Goal: Transaction & Acquisition: Purchase product/service

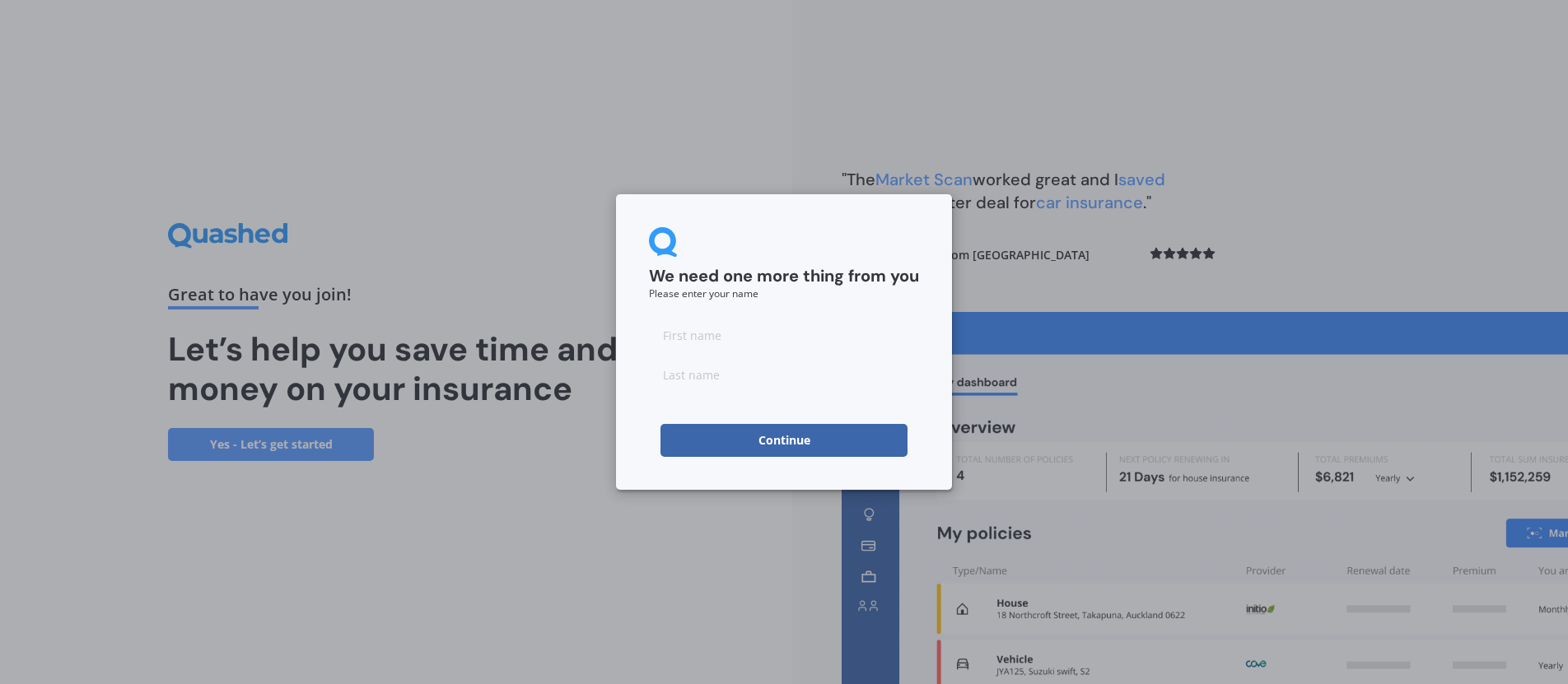
click at [708, 343] on input at bounding box center [784, 335] width 270 height 33
type input "[PERSON_NAME]"
click button "Continue" at bounding box center [784, 440] width 247 height 33
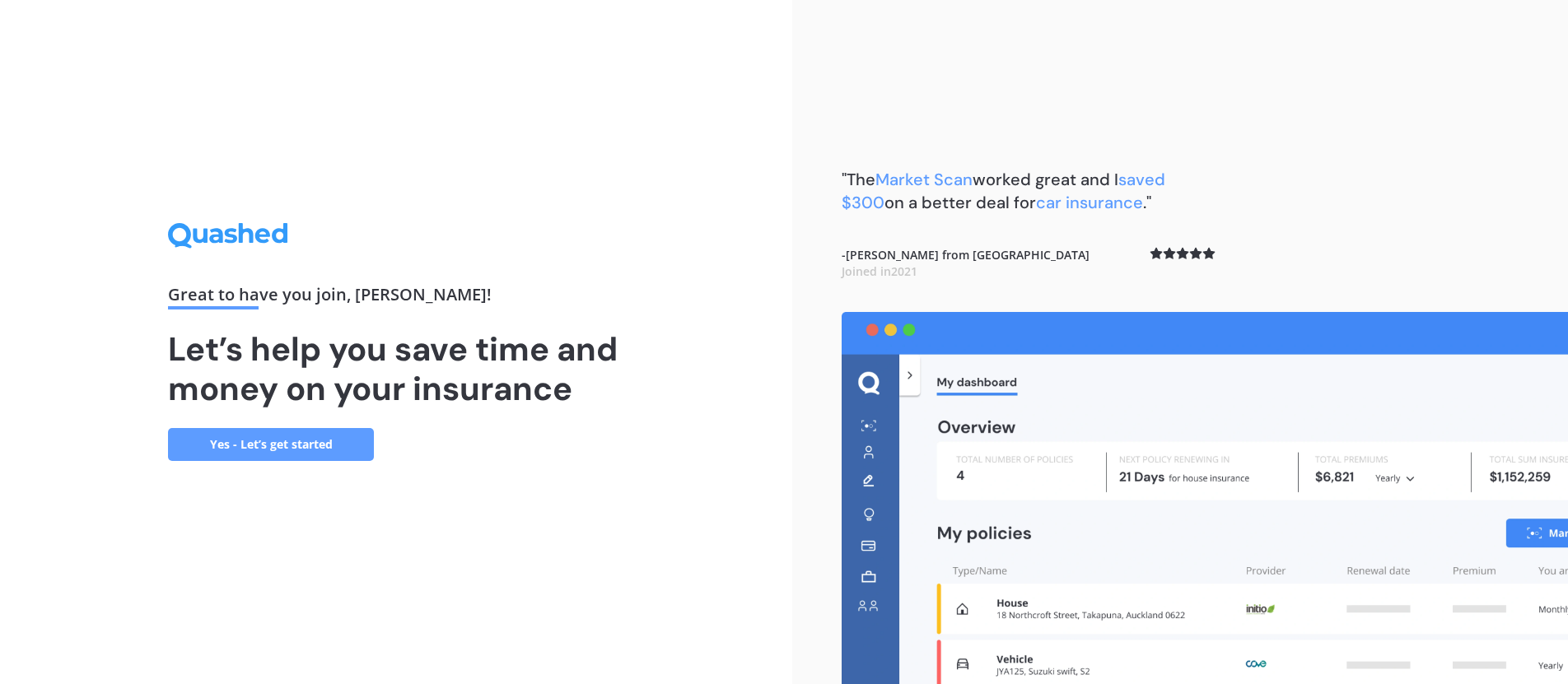
click at [241, 449] on link "Yes - Let’s get started" at bounding box center [271, 445] width 206 height 33
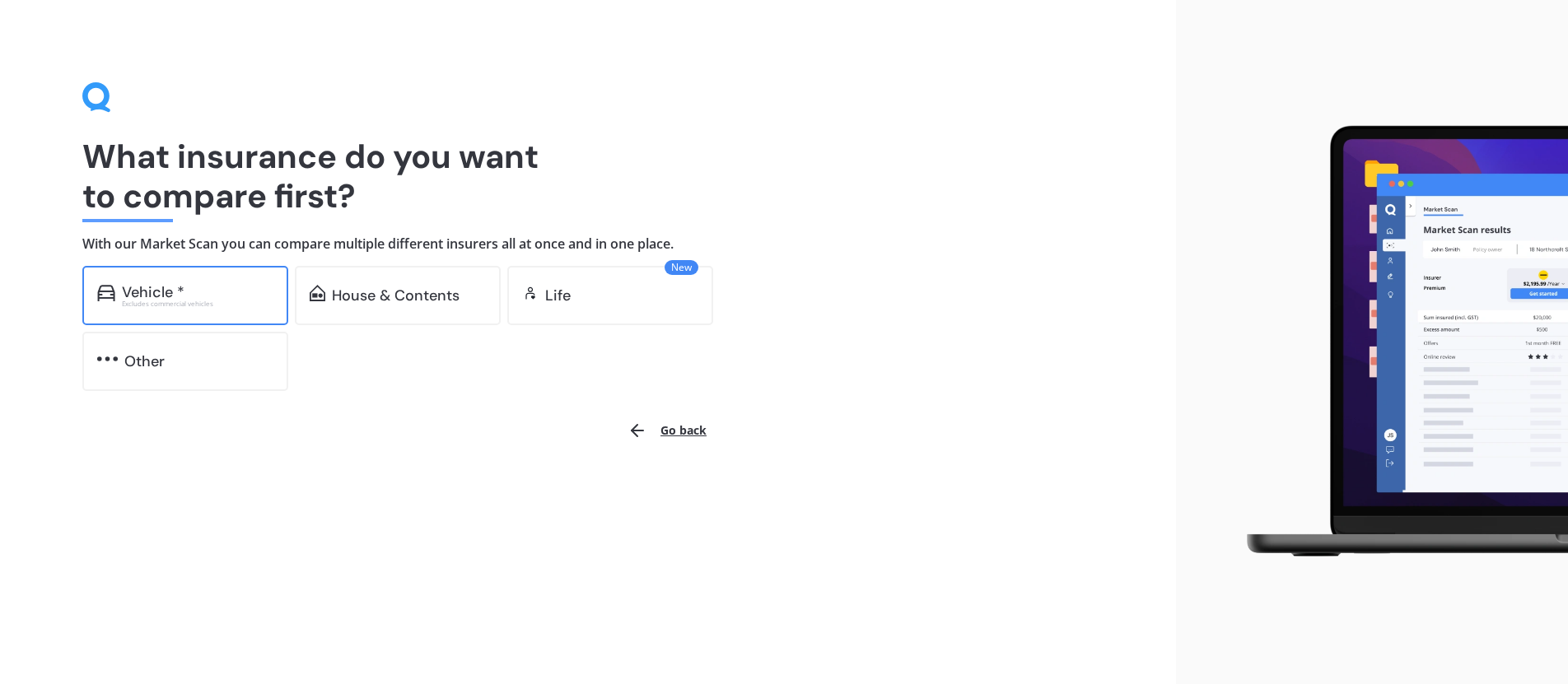
click at [187, 296] on div "Vehicle *" at bounding box center [197, 292] width 152 height 17
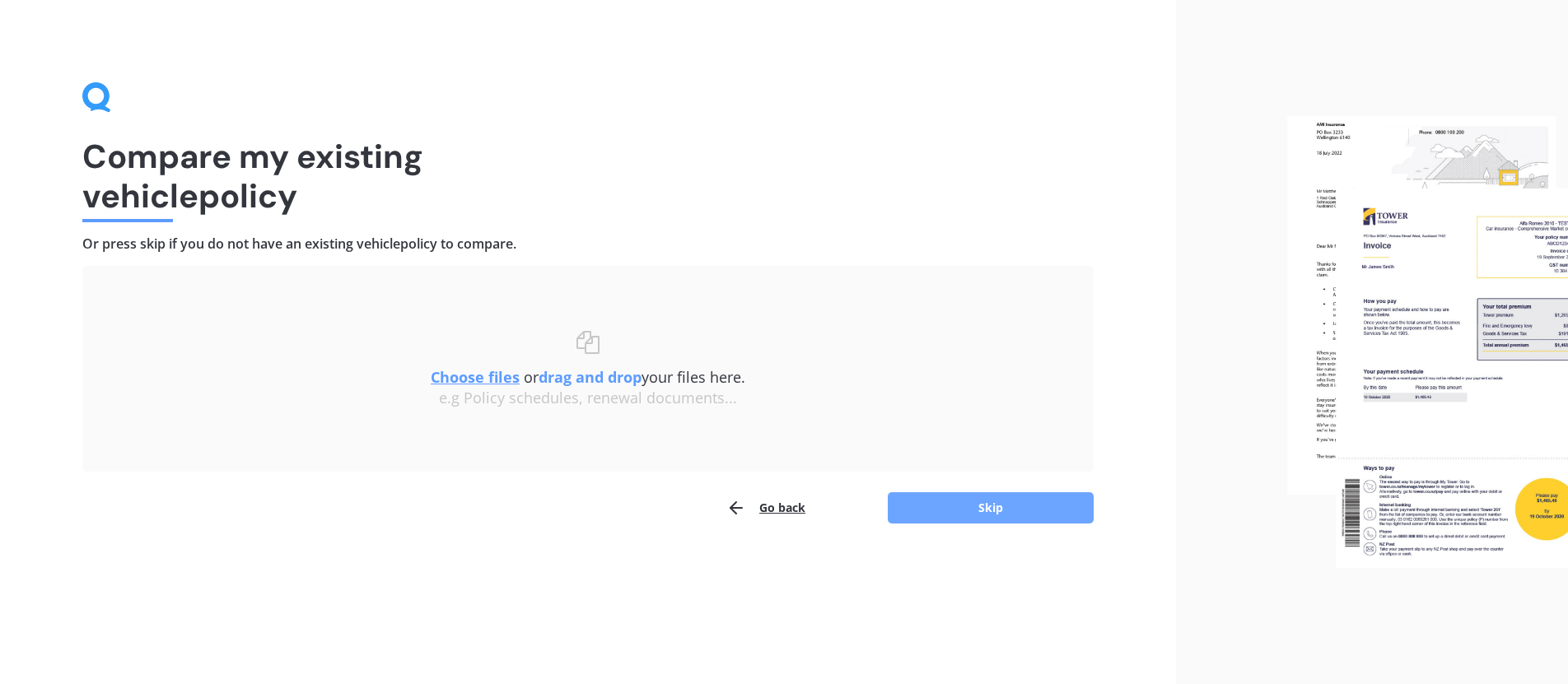
click at [1017, 515] on button "Skip" at bounding box center [991, 508] width 206 height 31
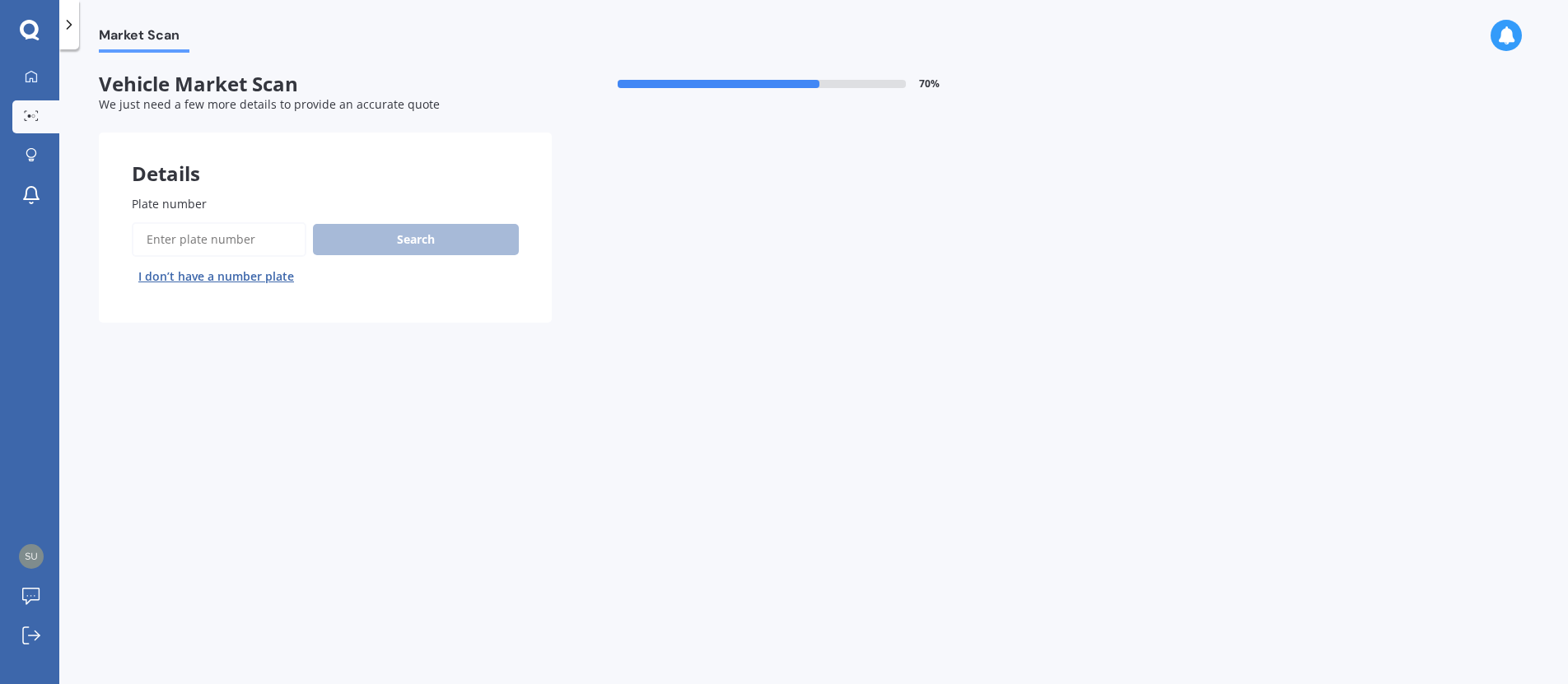
click at [272, 239] on input "Plate number" at bounding box center [218, 239] width 174 height 35
type input "PAL388"
click at [373, 240] on button "Search" at bounding box center [416, 239] width 206 height 31
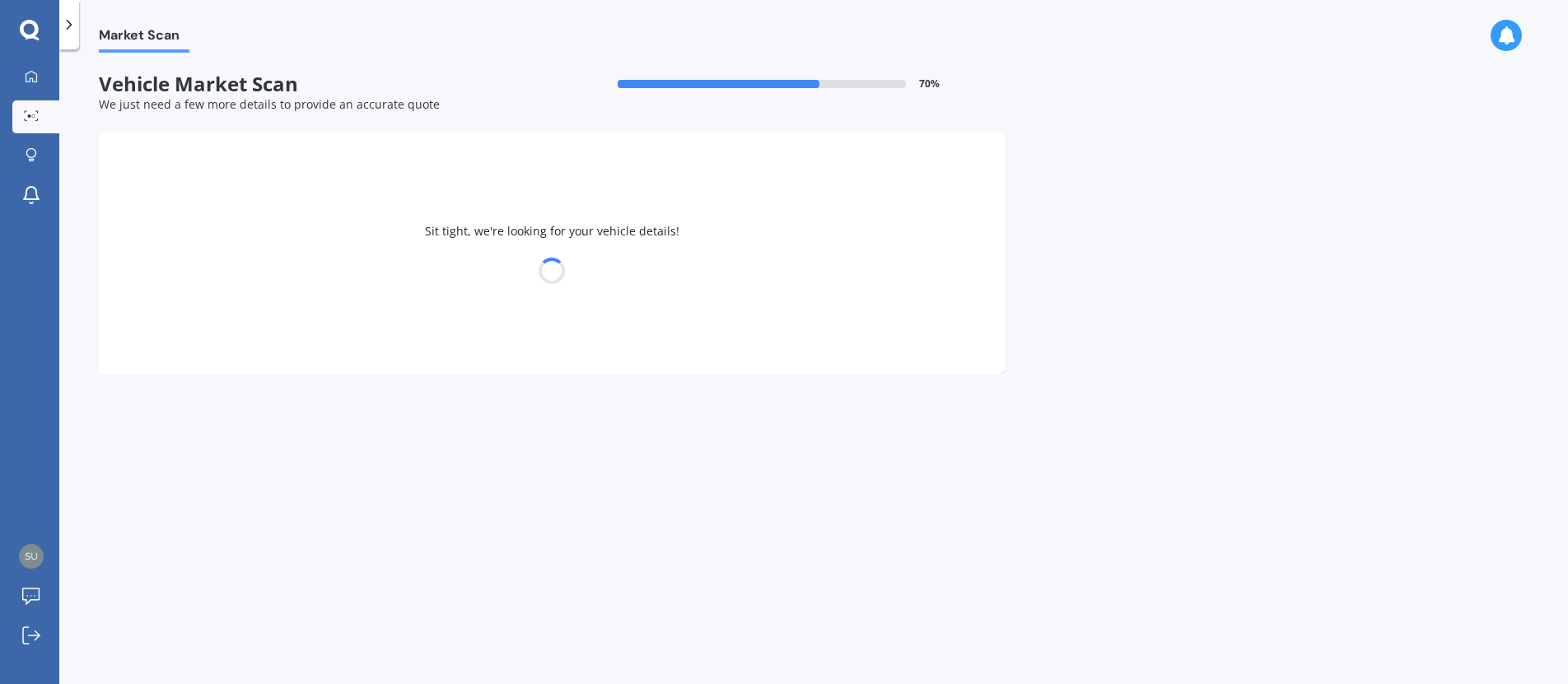
select select "NISSAN"
select select "X-TRAIL"
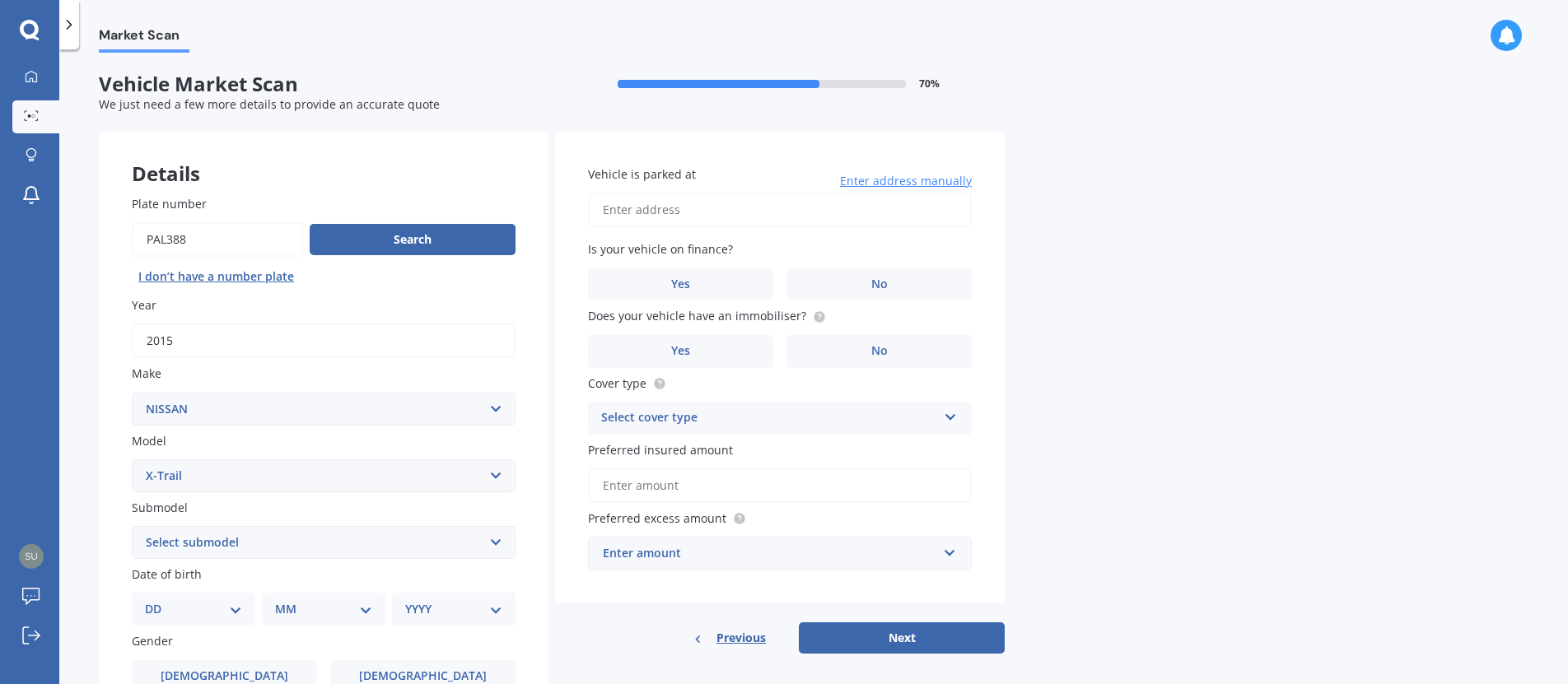
scroll to position [247, 0]
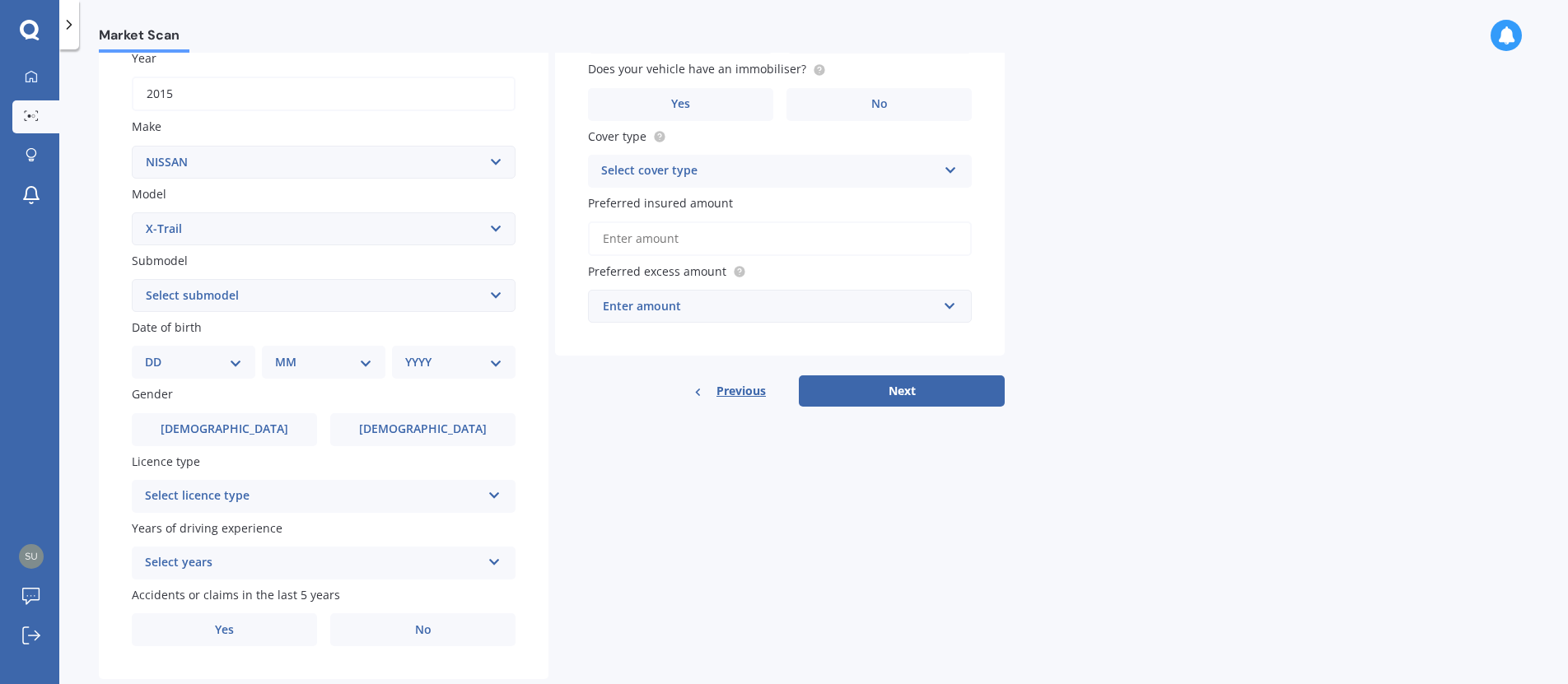
click at [309, 300] on select "Select submodel (All Other) 2000cc Hybrid 2WD non-turbo 4WD 20X Petrol ST ST 4W…" at bounding box center [323, 295] width 384 height 33
select select "2000CC HYBRID"
click at [132, 279] on select "Select submodel (All Other) 2000cc Hybrid 2WD non-turbo 4WD 20X Petrol ST ST 4W…" at bounding box center [323, 295] width 384 height 33
click at [205, 362] on select "DD 01 02 03 04 05 06 07 08 09 10 11 12 13 14 15 16 17 18 19 20 21 22 23 24 25 2…" at bounding box center [192, 362] width 97 height 18
select select "11"
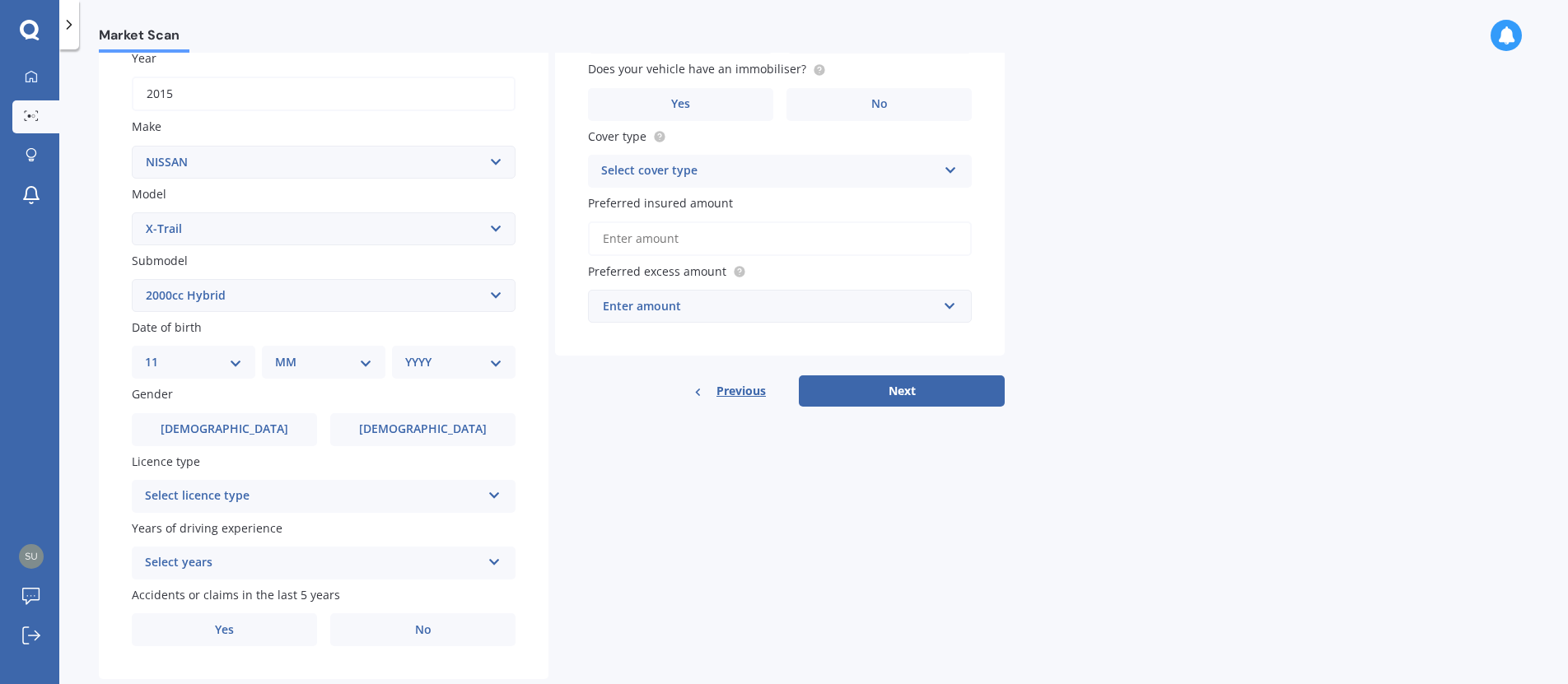
click at [158, 353] on select "DD 01 02 03 04 05 06 07 08 09 10 11 12 13 14 15 16 17 18 19 20 21 22 23 24 25 2…" at bounding box center [192, 362] width 97 height 18
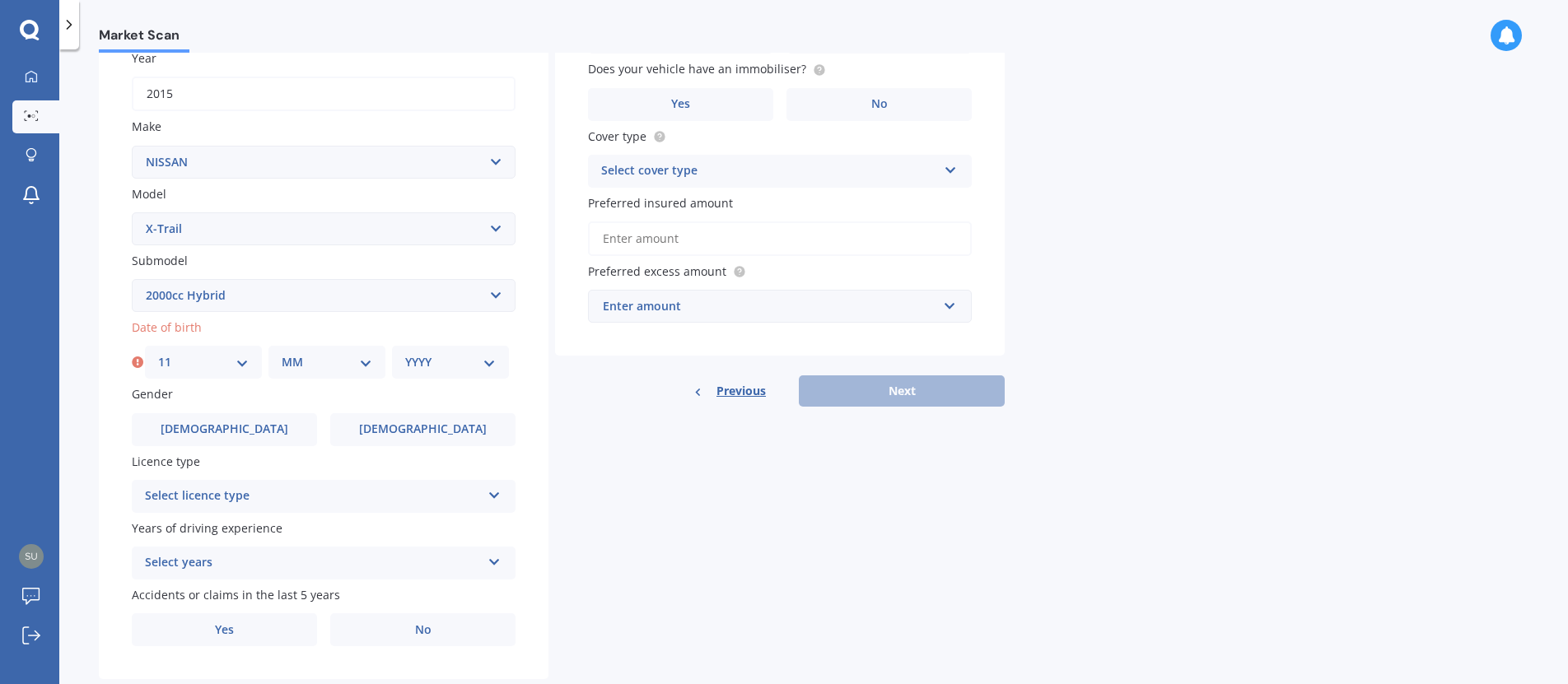
click at [353, 365] on select "MM 01 02 03 04 05 06 07 08 09 10 11 12" at bounding box center [327, 362] width 91 height 18
select select "08"
click at [282, 353] on select "MM 01 02 03 04 05 06 07 08 09 10 11 12" at bounding box center [327, 362] width 91 height 18
click at [425, 366] on select "YYYY 2025 2024 2023 2022 2021 2020 2019 2018 2017 2016 2015 2014 2013 2012 2011…" at bounding box center [450, 362] width 91 height 18
select select "1996"
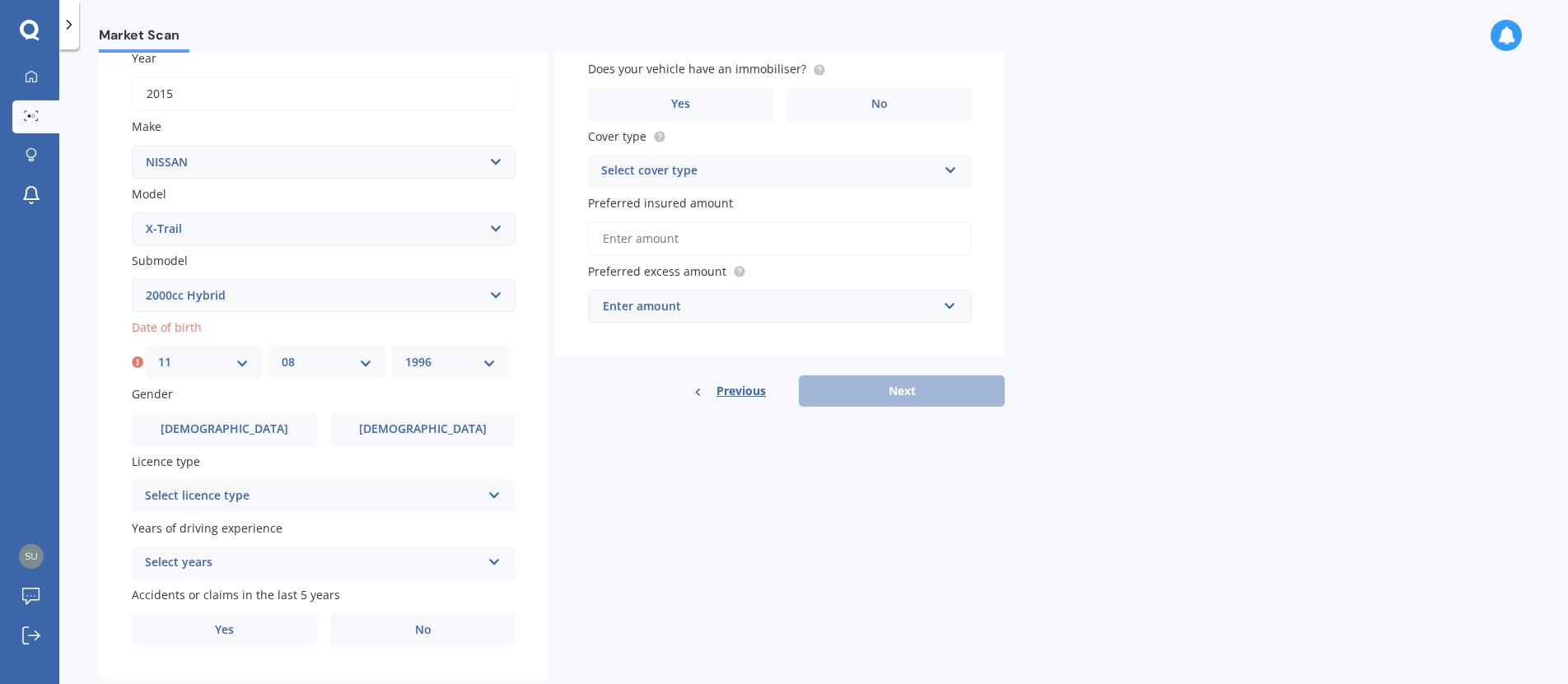
click at [405, 353] on select "YYYY 2025 2024 2023 2022 2021 2020 2019 2018 2017 2016 2015 2014 2013 2012 2011…" at bounding box center [450, 362] width 91 height 18
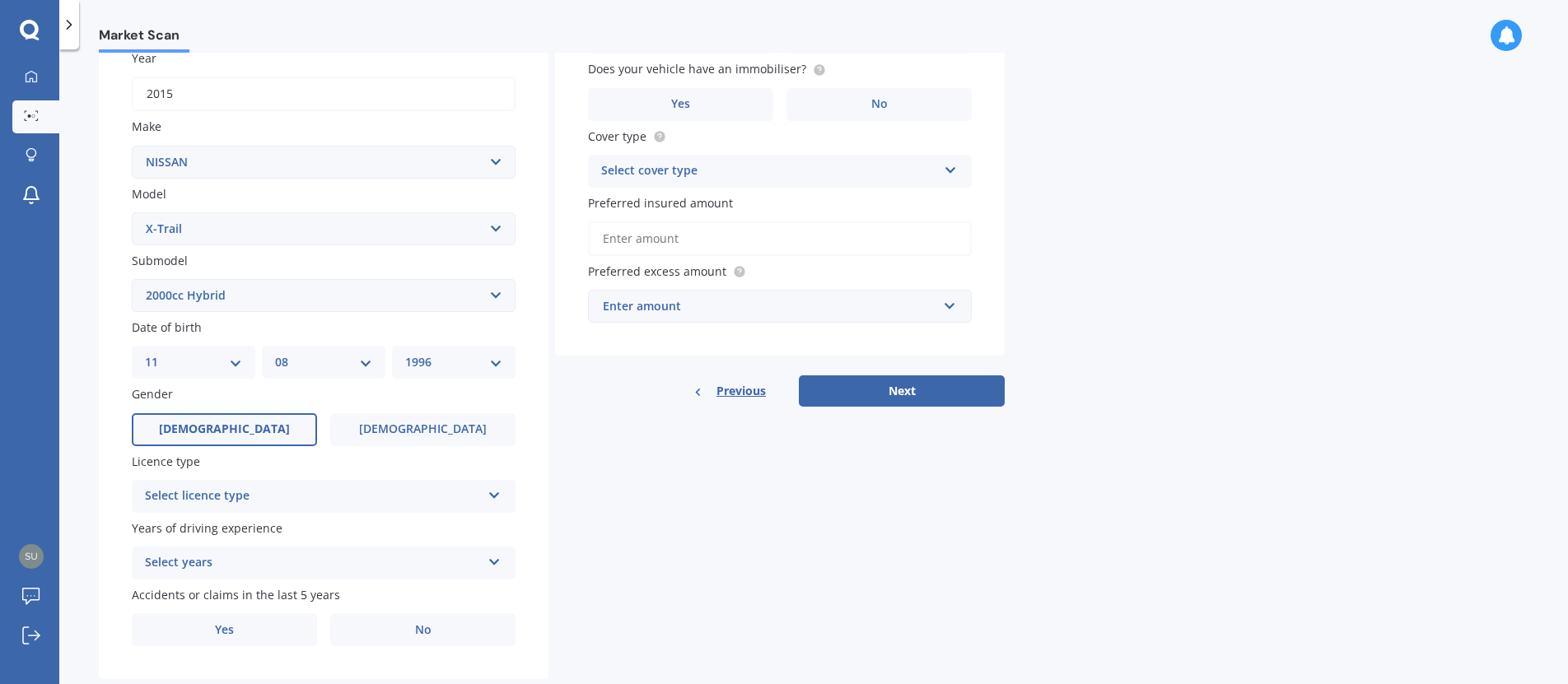
click at [228, 434] on span "[DEMOGRAPHIC_DATA]" at bounding box center [223, 430] width 131 height 14
click at [0, 0] on input "[DEMOGRAPHIC_DATA]" at bounding box center [0, 0] width 0 height 0
click at [435, 494] on div "Select licence type" at bounding box center [312, 497] width 336 height 20
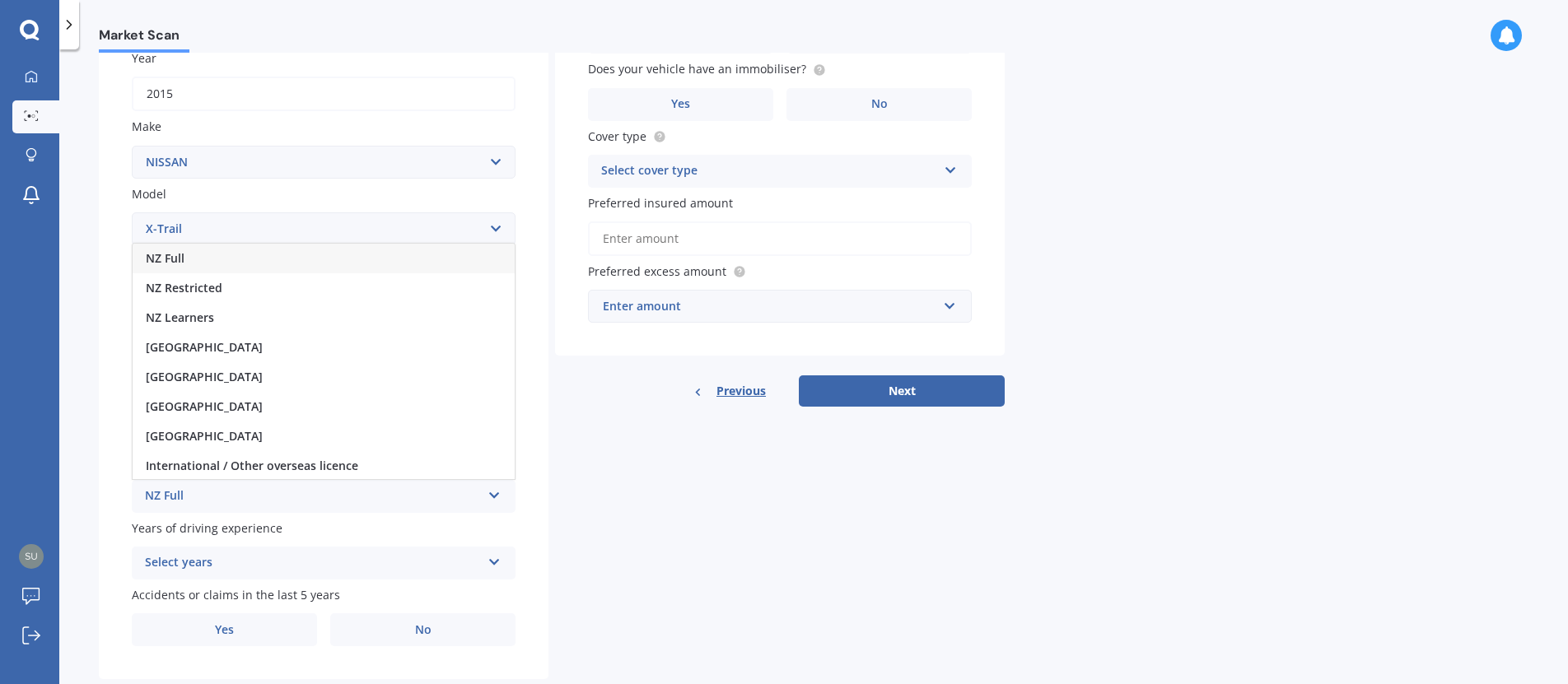
click at [406, 262] on div "NZ Full" at bounding box center [323, 259] width 382 height 30
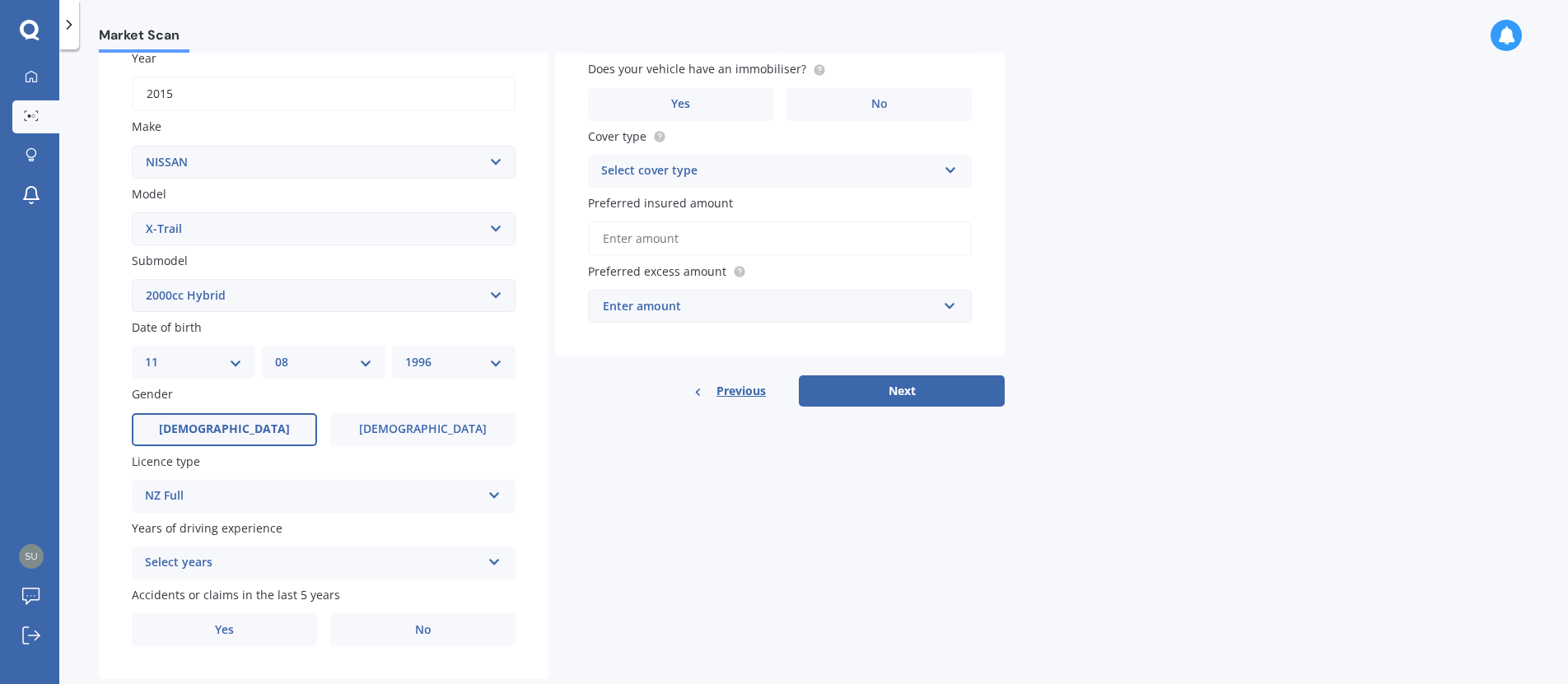
scroll to position [285, 0]
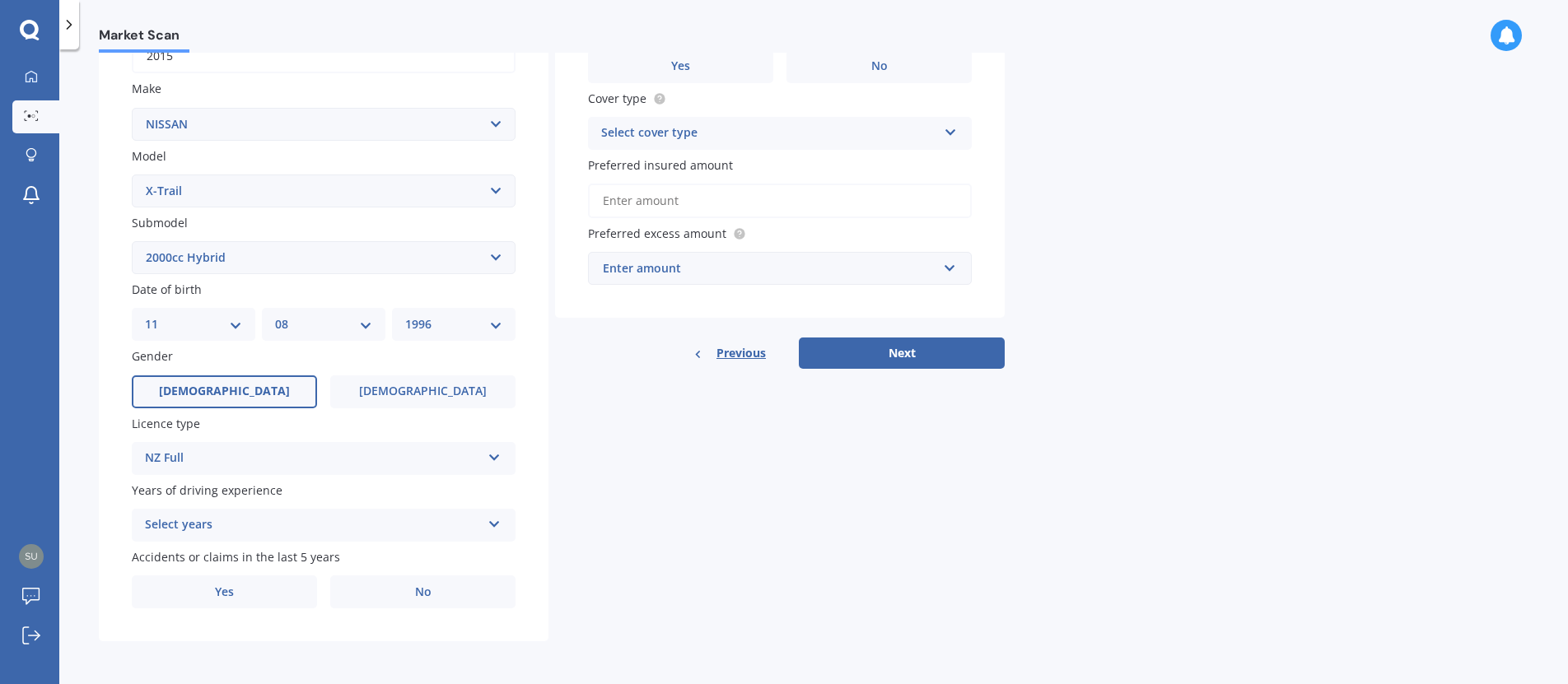
click at [295, 516] on div "Select years" at bounding box center [312, 525] width 336 height 20
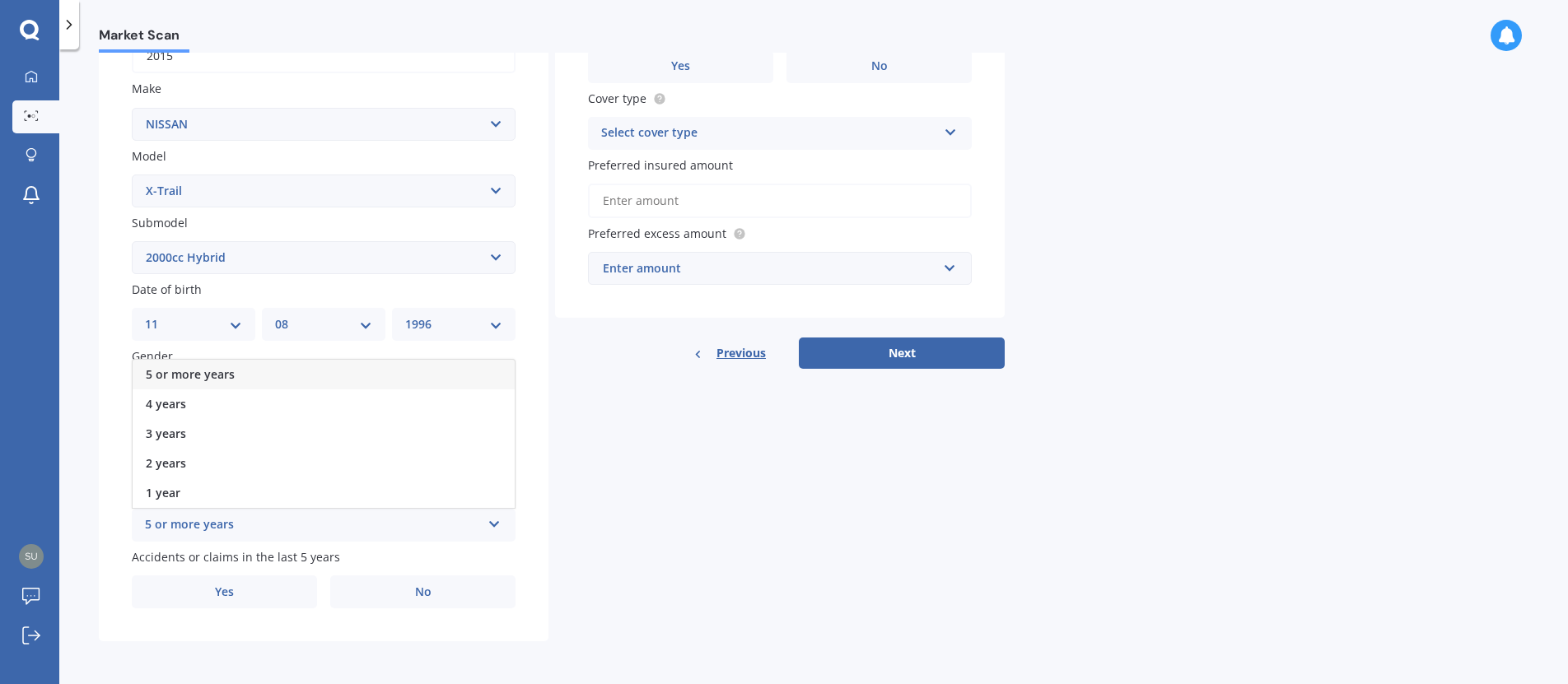
click at [339, 376] on div "5 or more years" at bounding box center [323, 375] width 382 height 30
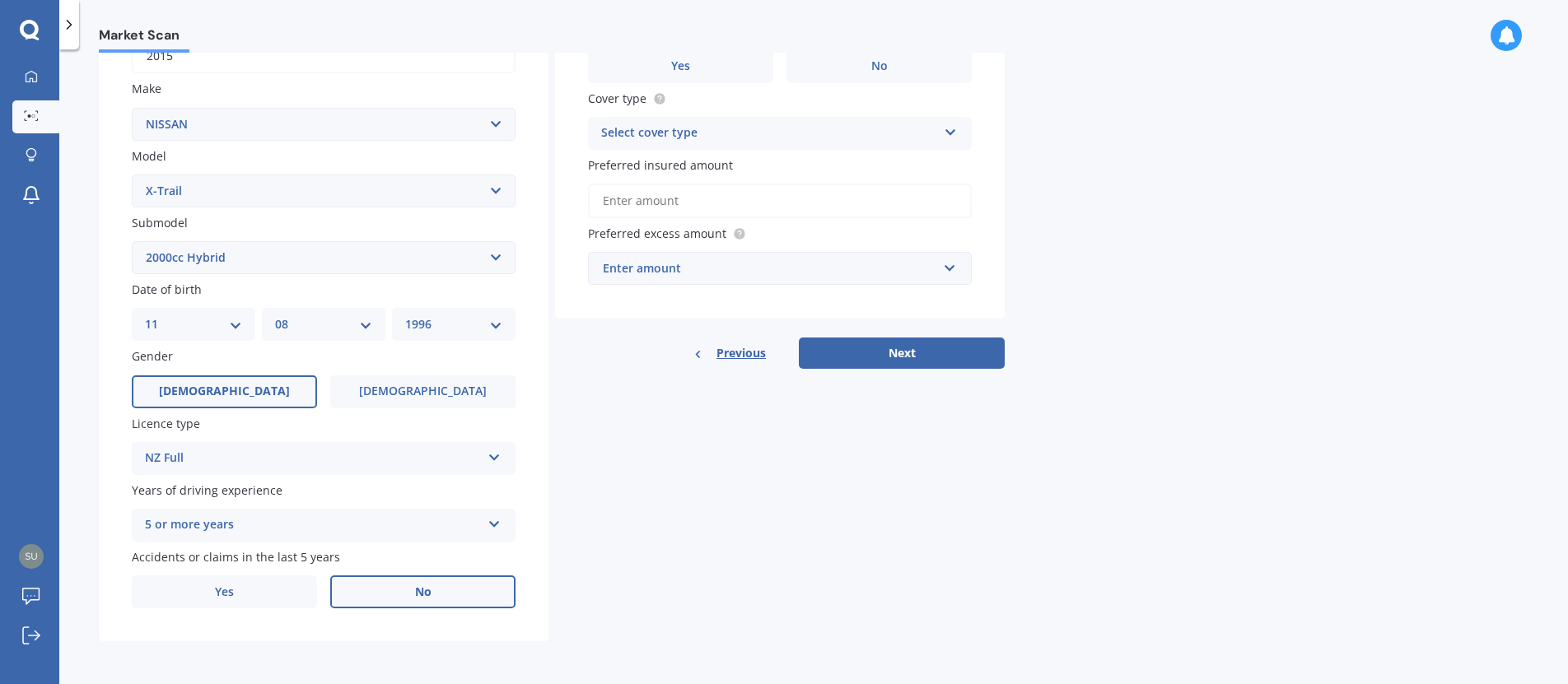
click at [416, 588] on span "No" at bounding box center [423, 592] width 17 height 14
click at [0, 0] on input "No" at bounding box center [0, 0] width 0 height 0
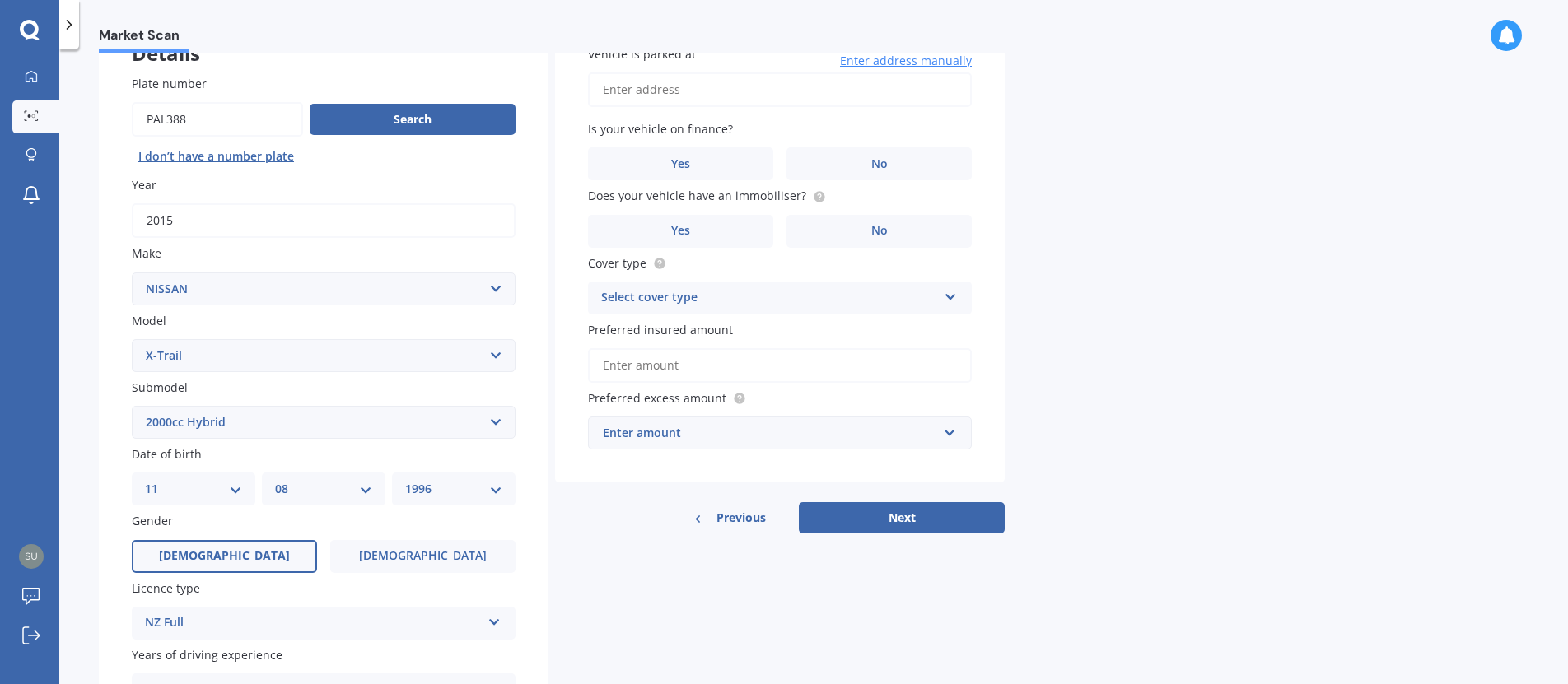
scroll to position [0, 0]
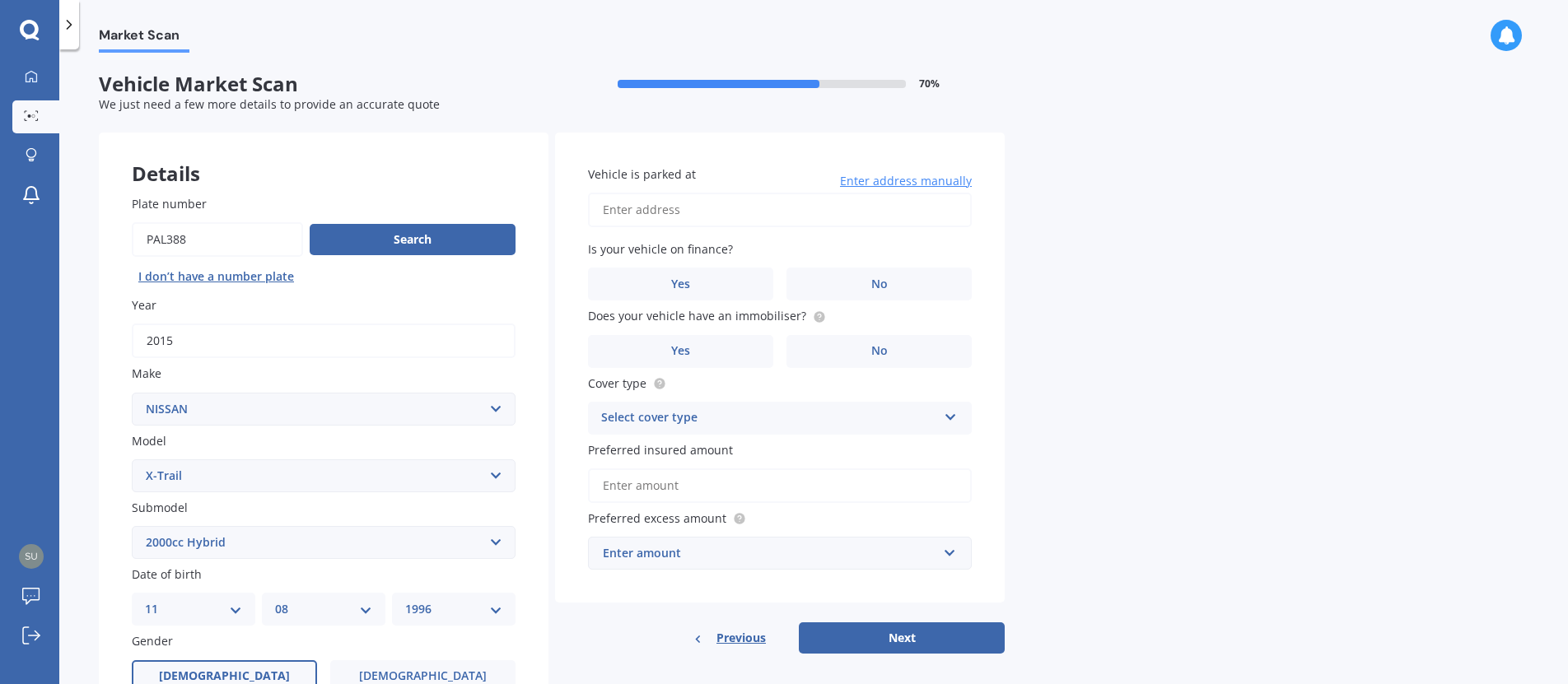
click at [643, 208] on input "Vehicle is parked at" at bounding box center [780, 209] width 384 height 35
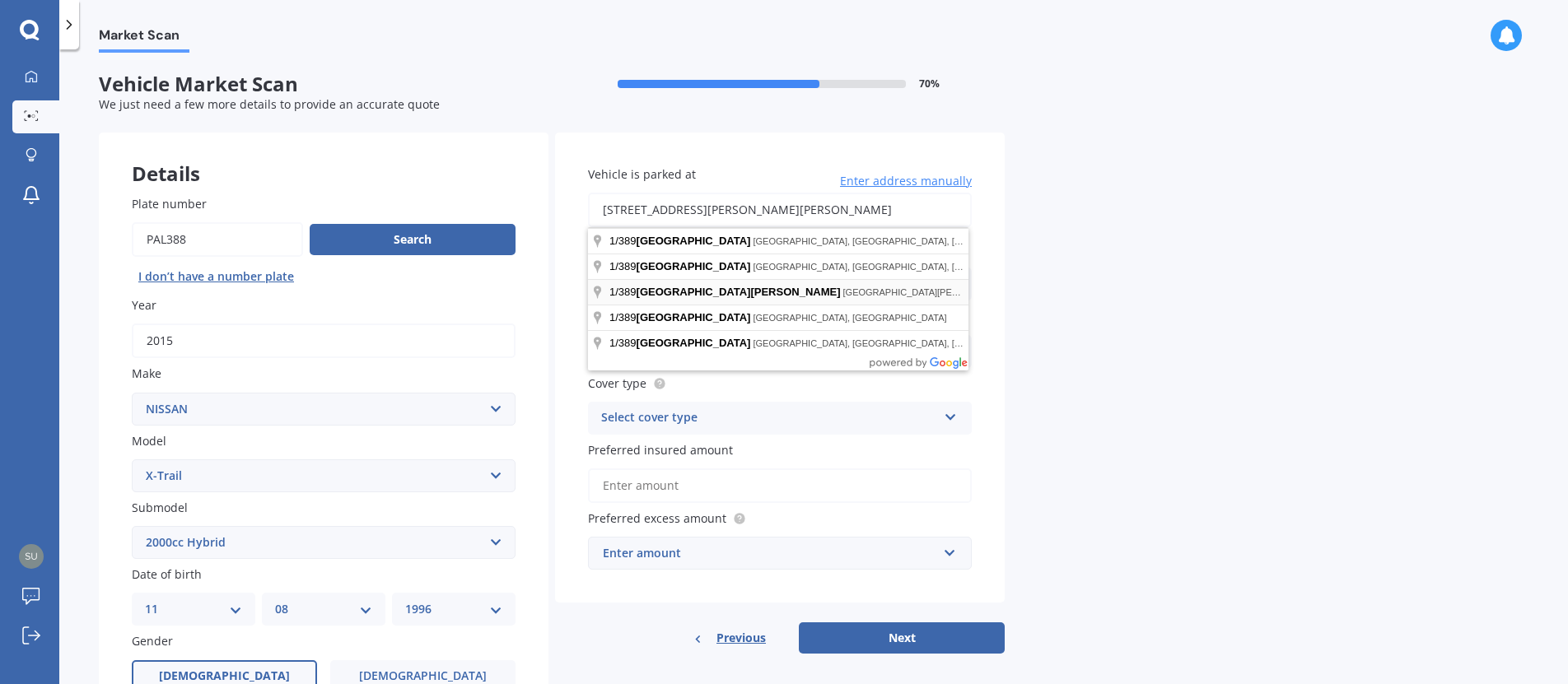
type input "[GEOGRAPHIC_DATA][PERSON_NAME][PERSON_NAME], [GEOGRAPHIC_DATA]"
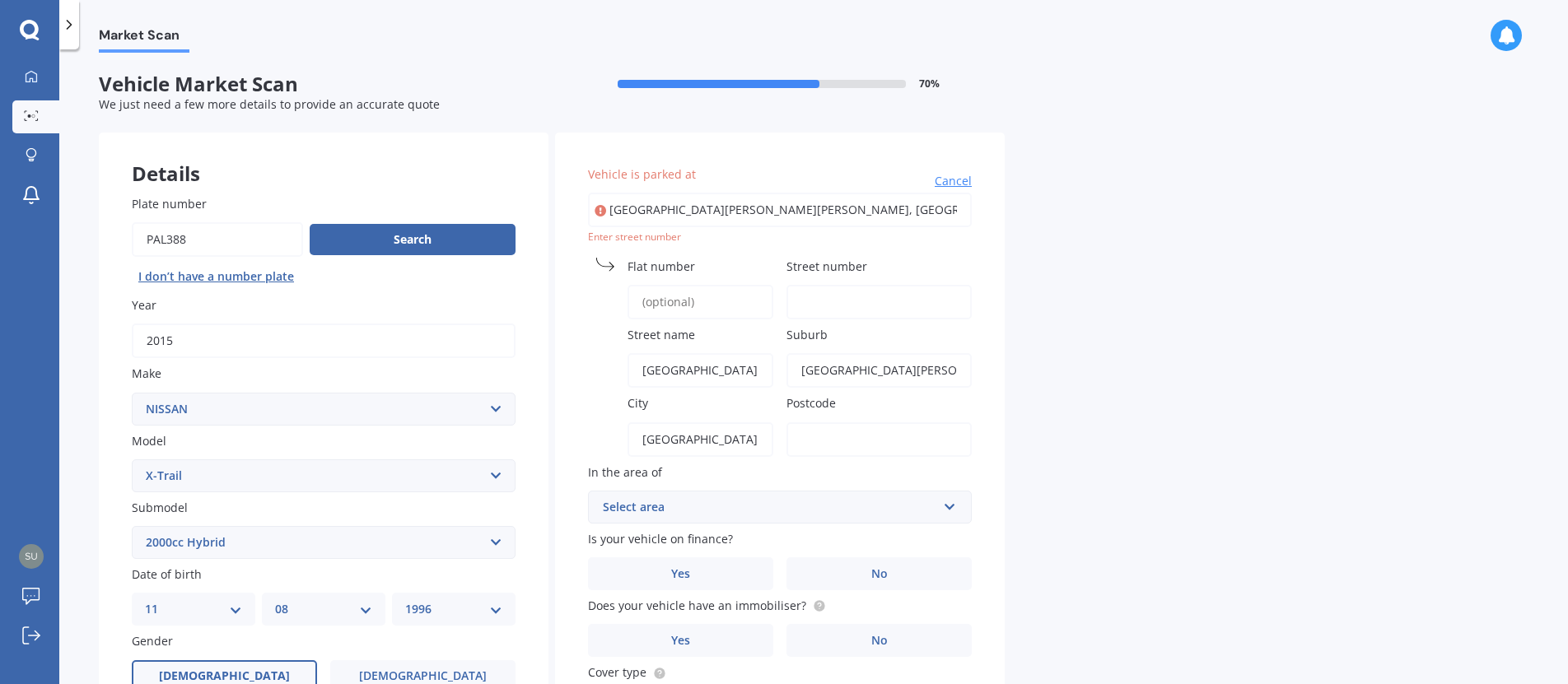
click at [713, 306] on input "Flat number" at bounding box center [700, 302] width 146 height 35
click at [934, 253] on div "Vehicle is parked at [GEOGRAPHIC_DATA][PERSON_NAME], [GEOGRAPHIC_DATA][PERSON_N…" at bounding box center [780, 513] width 450 height 760
click at [721, 314] on input "Flat number" at bounding box center [700, 302] width 146 height 35
click at [907, 300] on input "Street number" at bounding box center [879, 302] width 185 height 35
click at [897, 505] on div "Select area" at bounding box center [770, 508] width 334 height 18
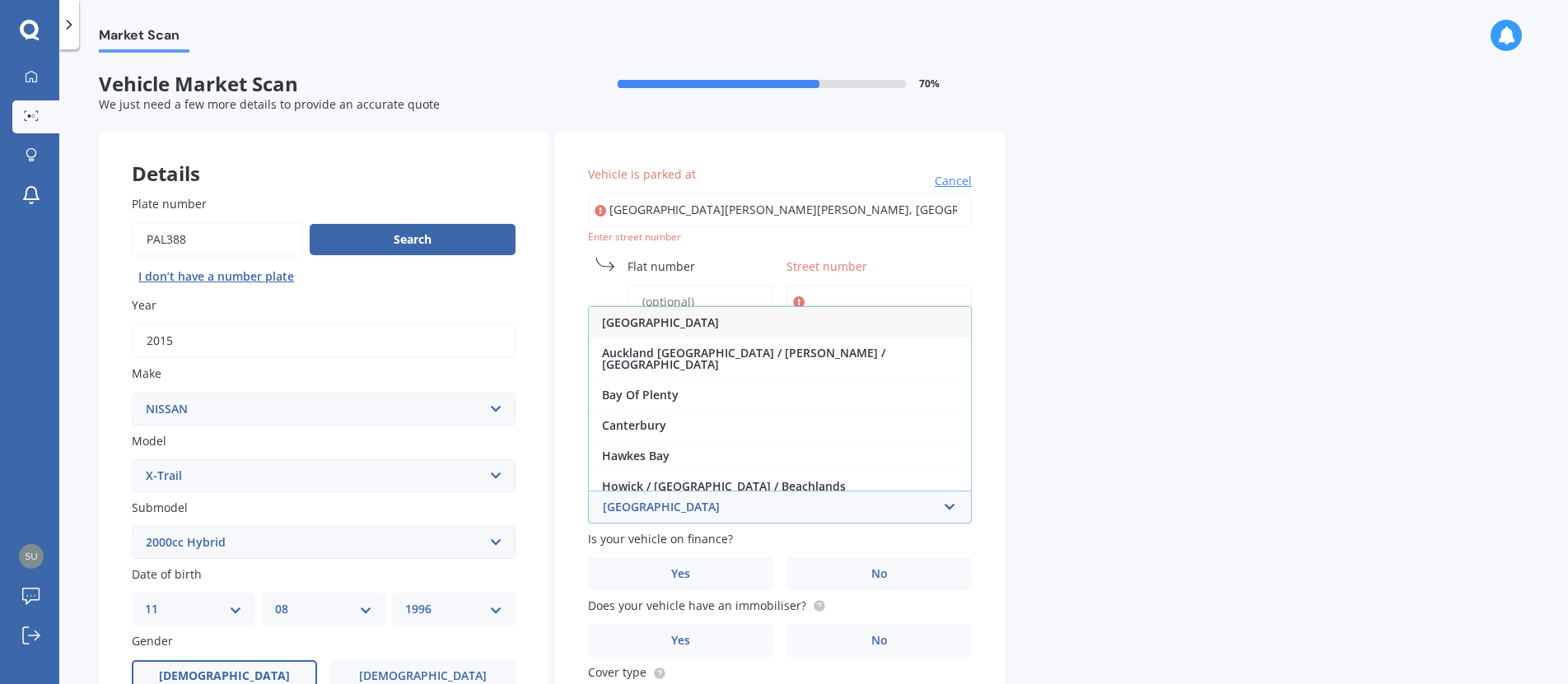
click at [662, 326] on span "[GEOGRAPHIC_DATA]" at bounding box center [660, 323] width 117 height 16
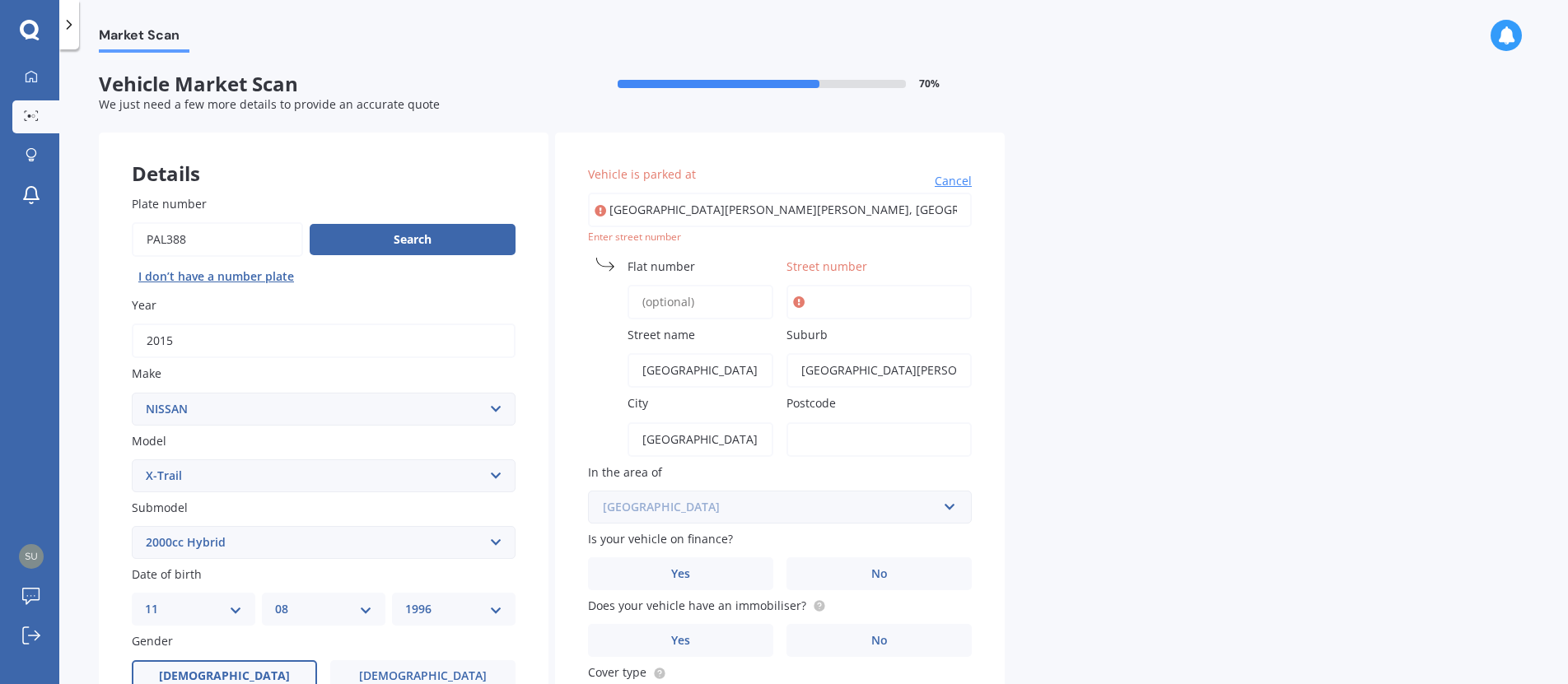
scroll to position [83, 0]
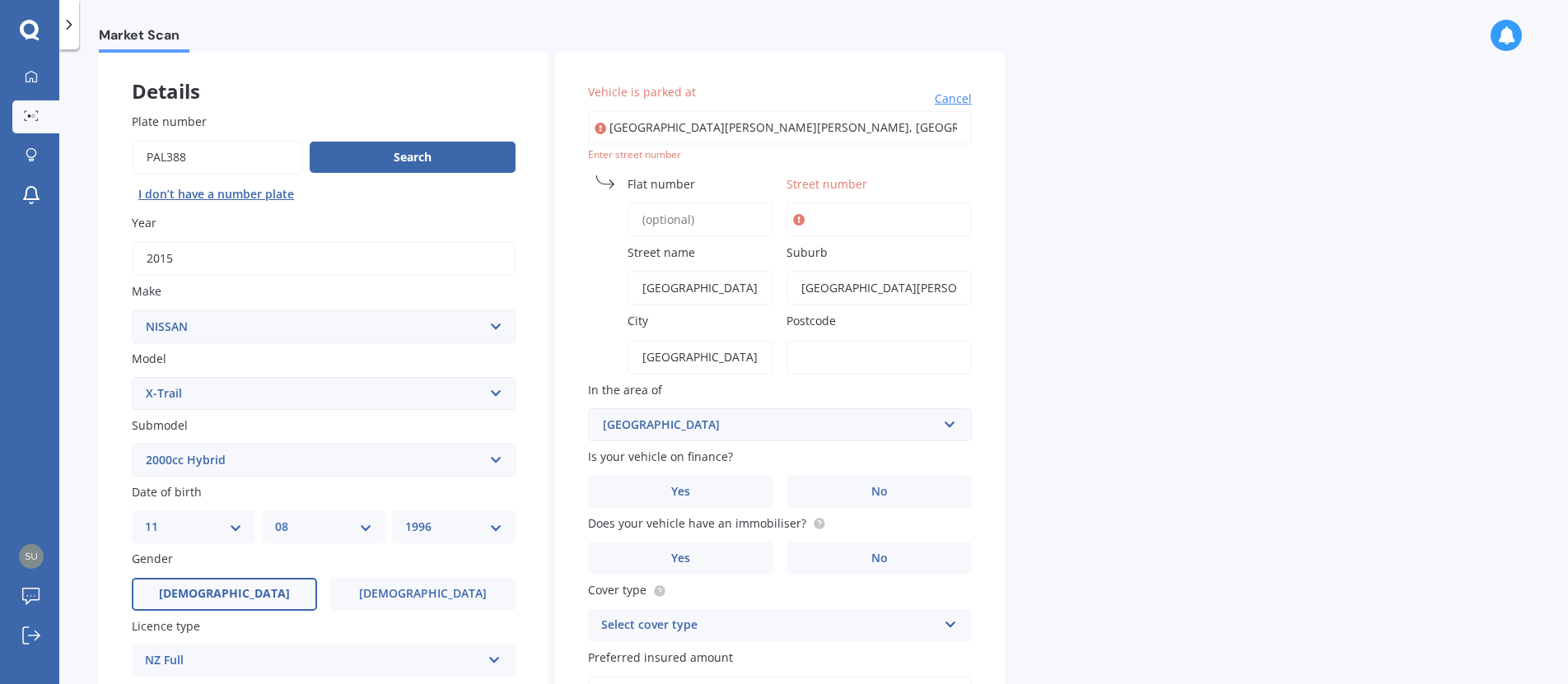
click at [894, 215] on input "Street number" at bounding box center [879, 219] width 185 height 35
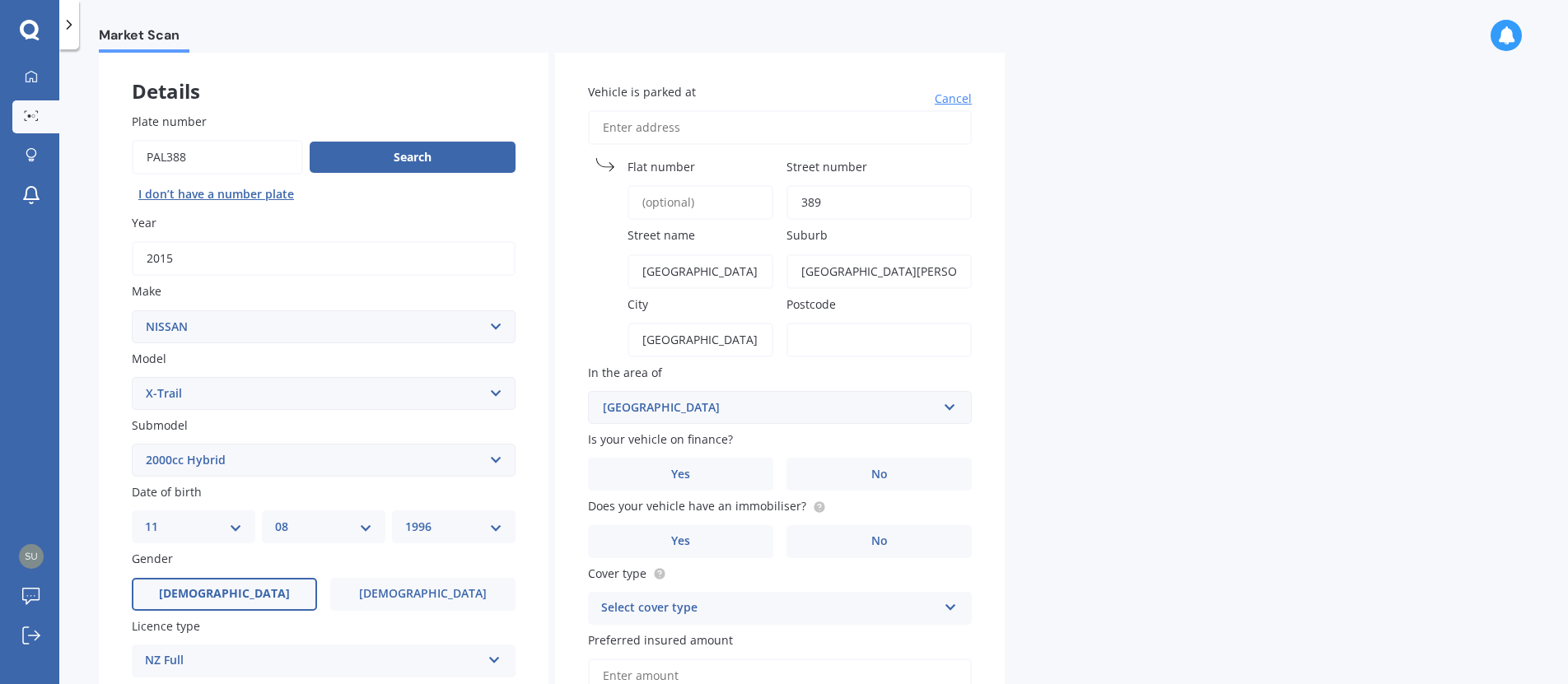
type input "389"
click at [971, 348] on input "Postcode" at bounding box center [879, 340] width 185 height 35
click at [1009, 358] on div "Market Scan Vehicle Market Scan 70 % We just need a few more details to provide…" at bounding box center [812, 370] width 1508 height 635
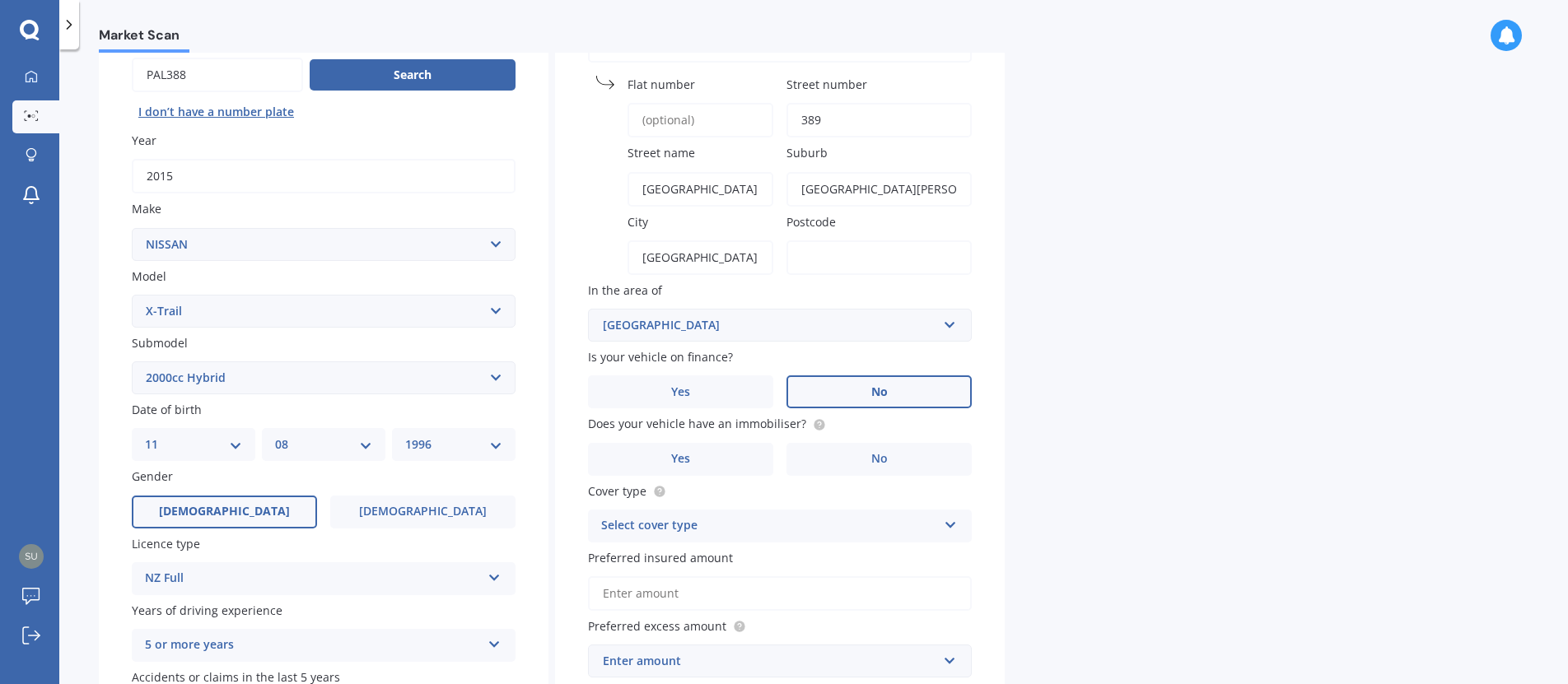
click at [867, 386] on label "No" at bounding box center [879, 392] width 185 height 33
click at [0, 0] on input "No" at bounding box center [0, 0] width 0 height 0
click at [690, 471] on label "Yes" at bounding box center [681, 459] width 185 height 33
click at [0, 0] on input "Yes" at bounding box center [0, 0] width 0 height 0
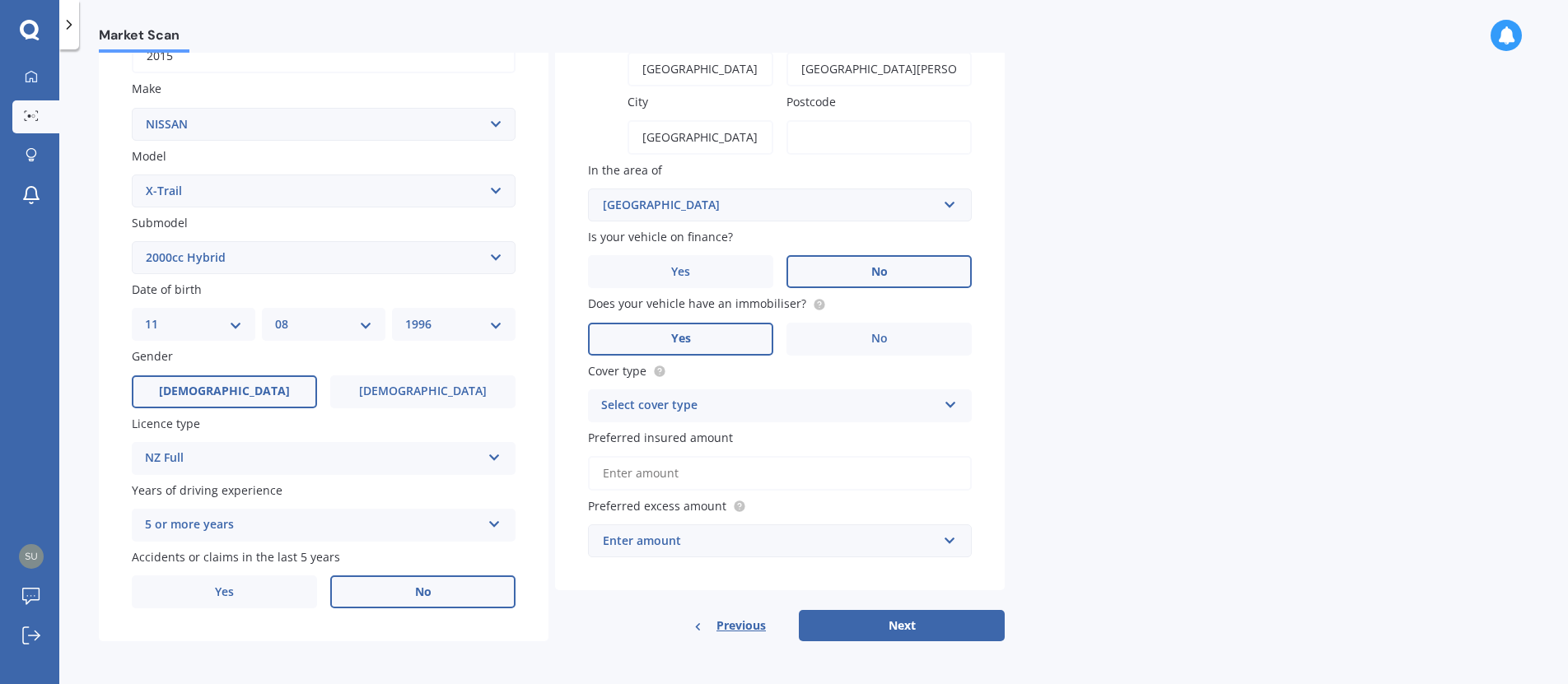
click at [751, 400] on div "Select cover type" at bounding box center [769, 406] width 336 height 20
click at [735, 436] on div "Comprehensive" at bounding box center [780, 439] width 382 height 30
click at [711, 478] on input "Preferred insured amount" at bounding box center [780, 474] width 384 height 35
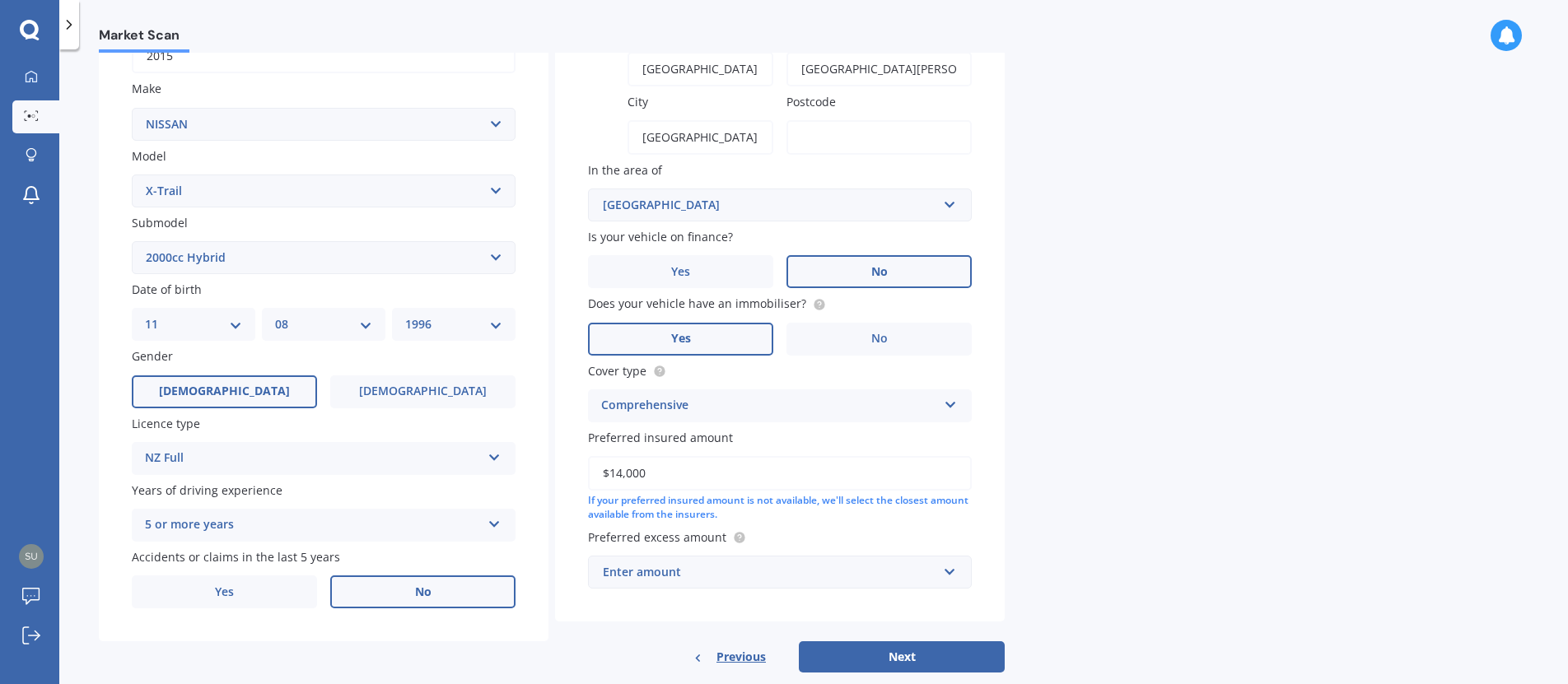
type input "$14,000"
click at [992, 430] on div "Vehicle is parked at [GEOGRAPHIC_DATA] number [GEOGRAPHIC_DATA] name [GEOGRAPHI…" at bounding box center [780, 234] width 450 height 775
click at [874, 579] on div "Enter amount" at bounding box center [770, 572] width 334 height 18
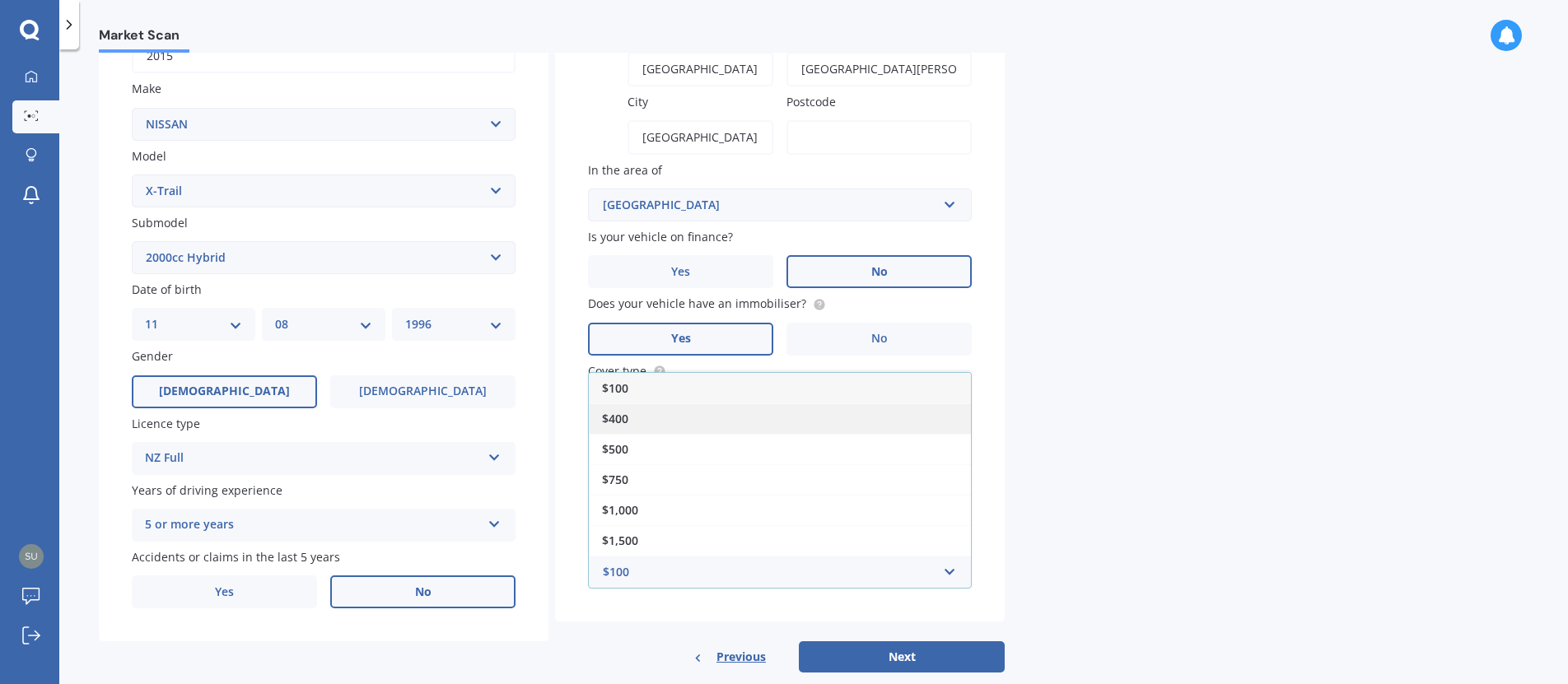
click at [861, 410] on div "$400" at bounding box center [780, 419] width 382 height 31
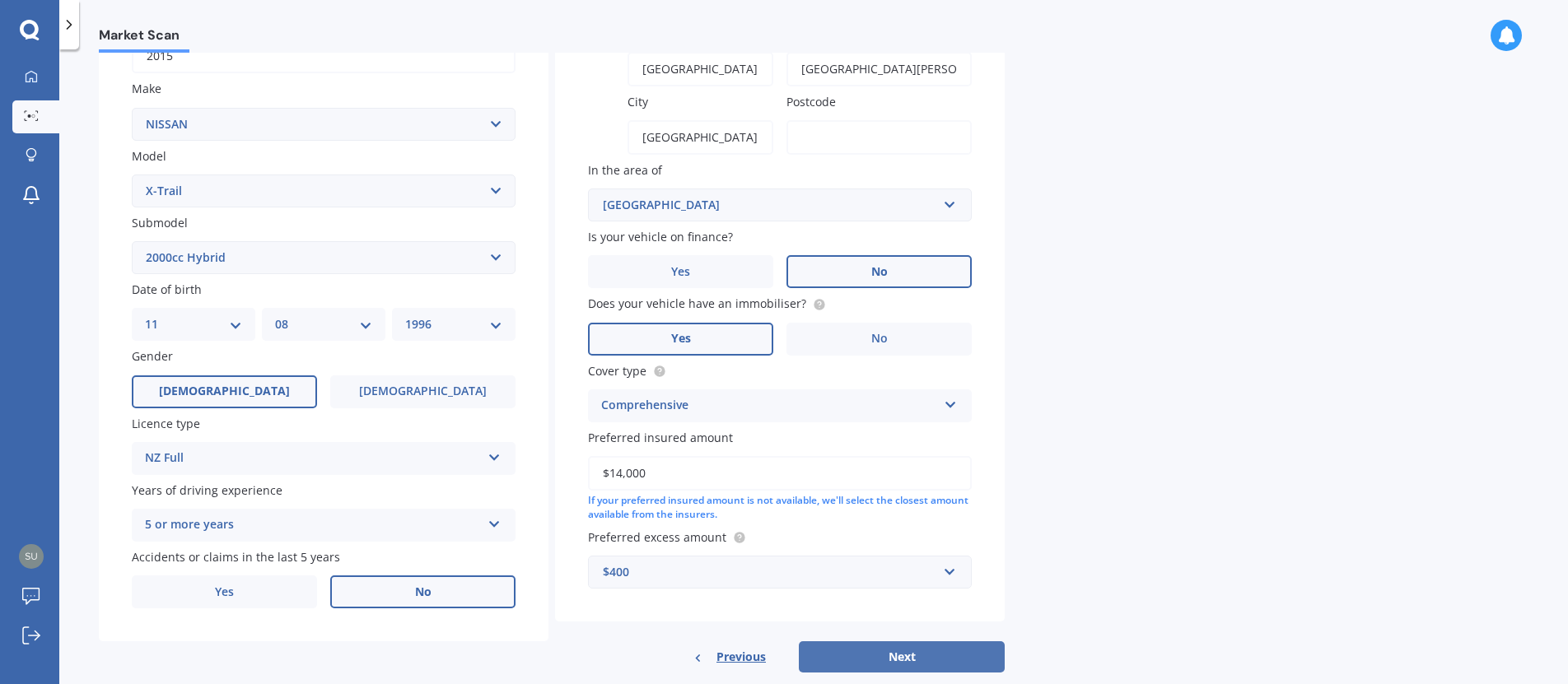
click at [912, 667] on button "Next" at bounding box center [901, 657] width 206 height 31
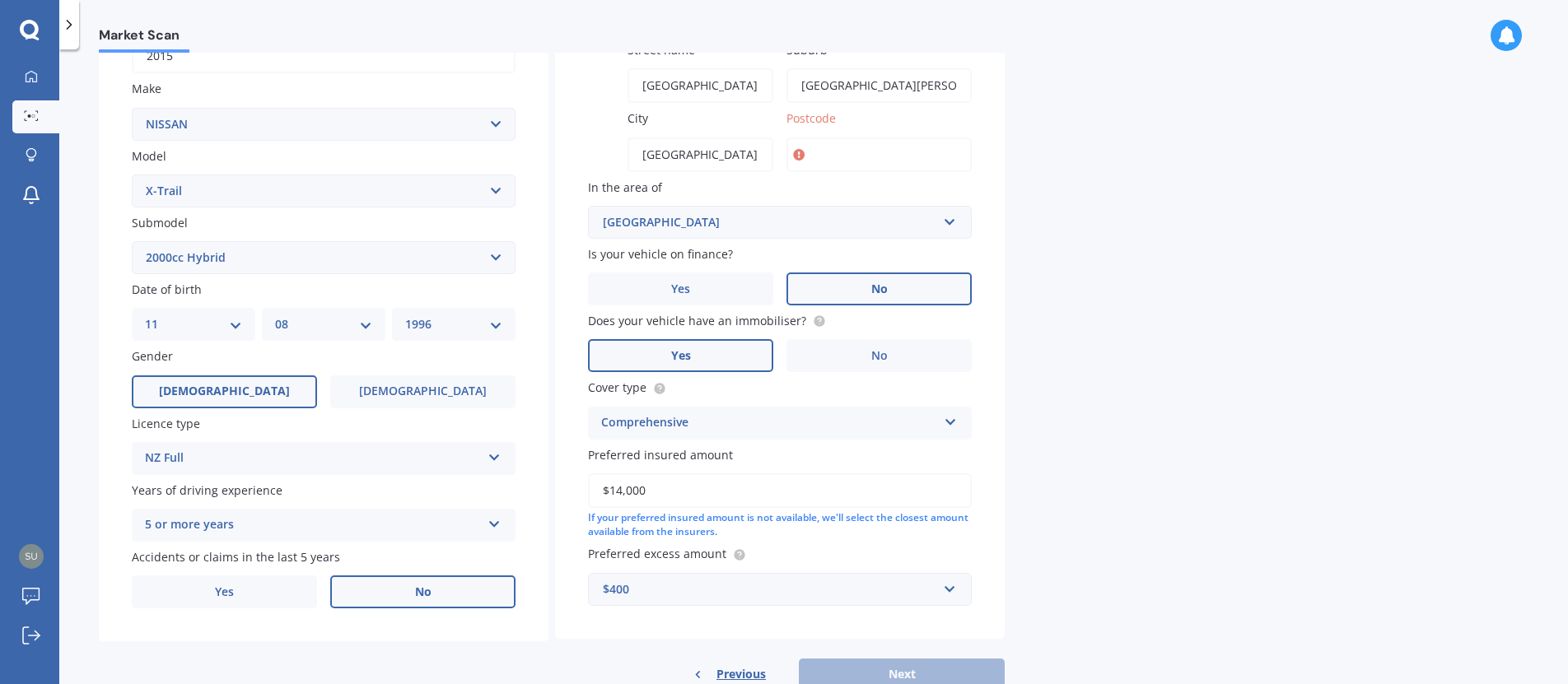
scroll to position [113, 0]
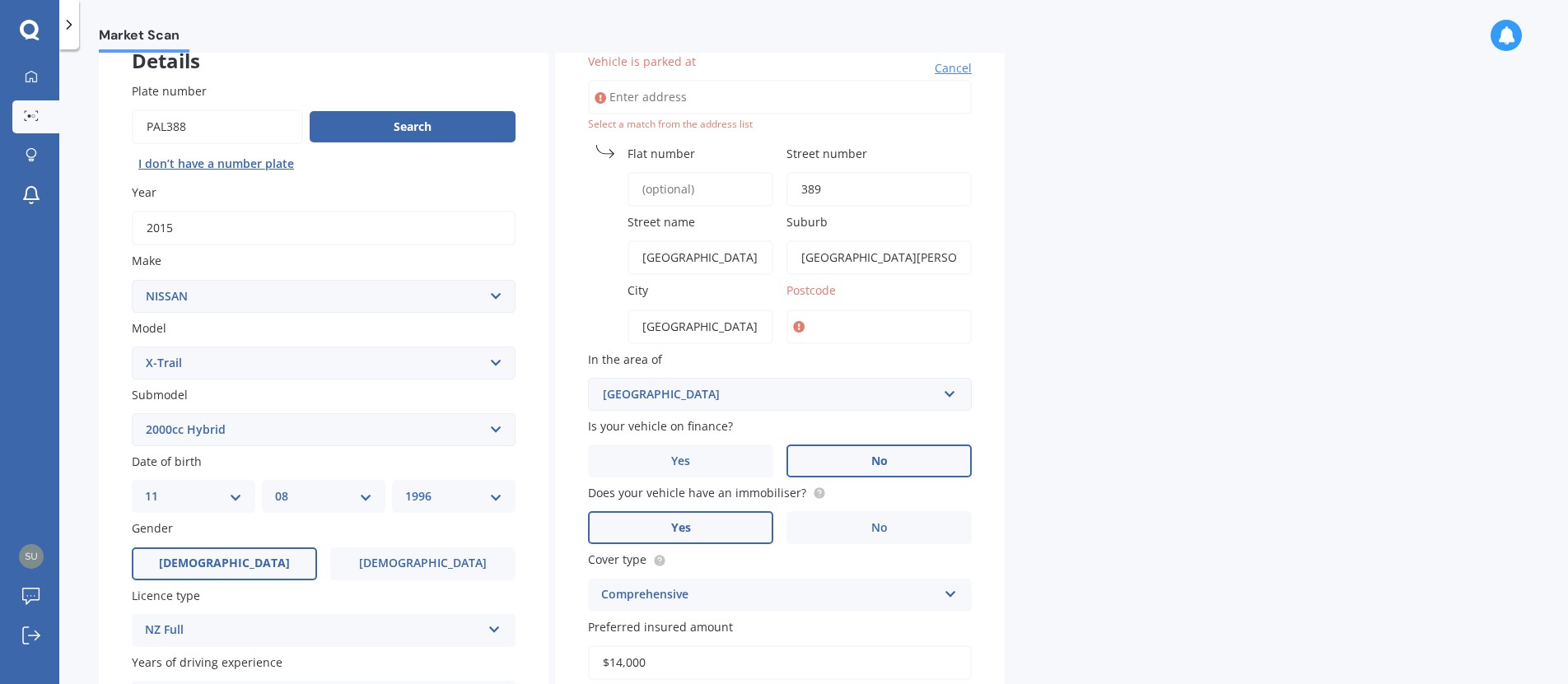
click at [853, 320] on input "Postcode" at bounding box center [879, 327] width 185 height 35
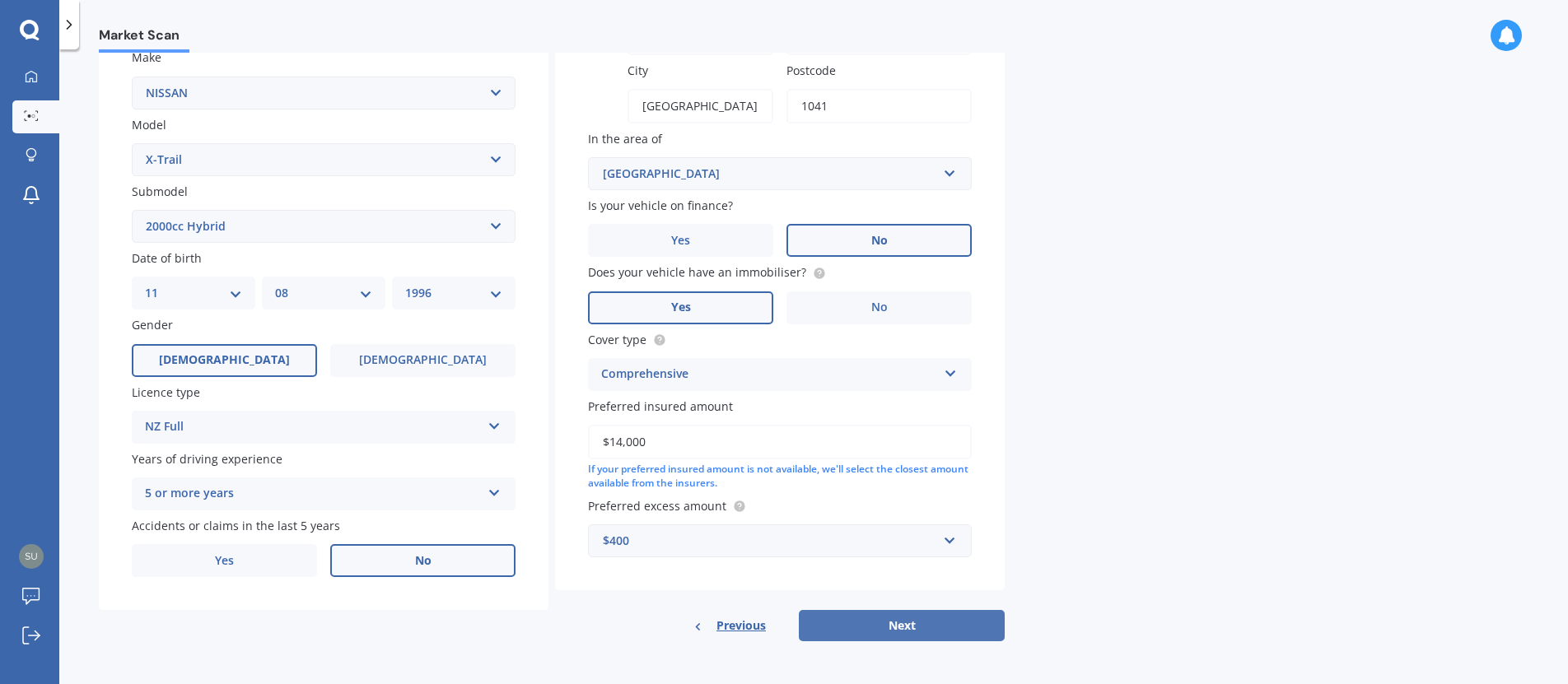
type input "1041"
click at [926, 623] on button "Next" at bounding box center [901, 625] width 206 height 31
select select "11"
select select "08"
select select "1996"
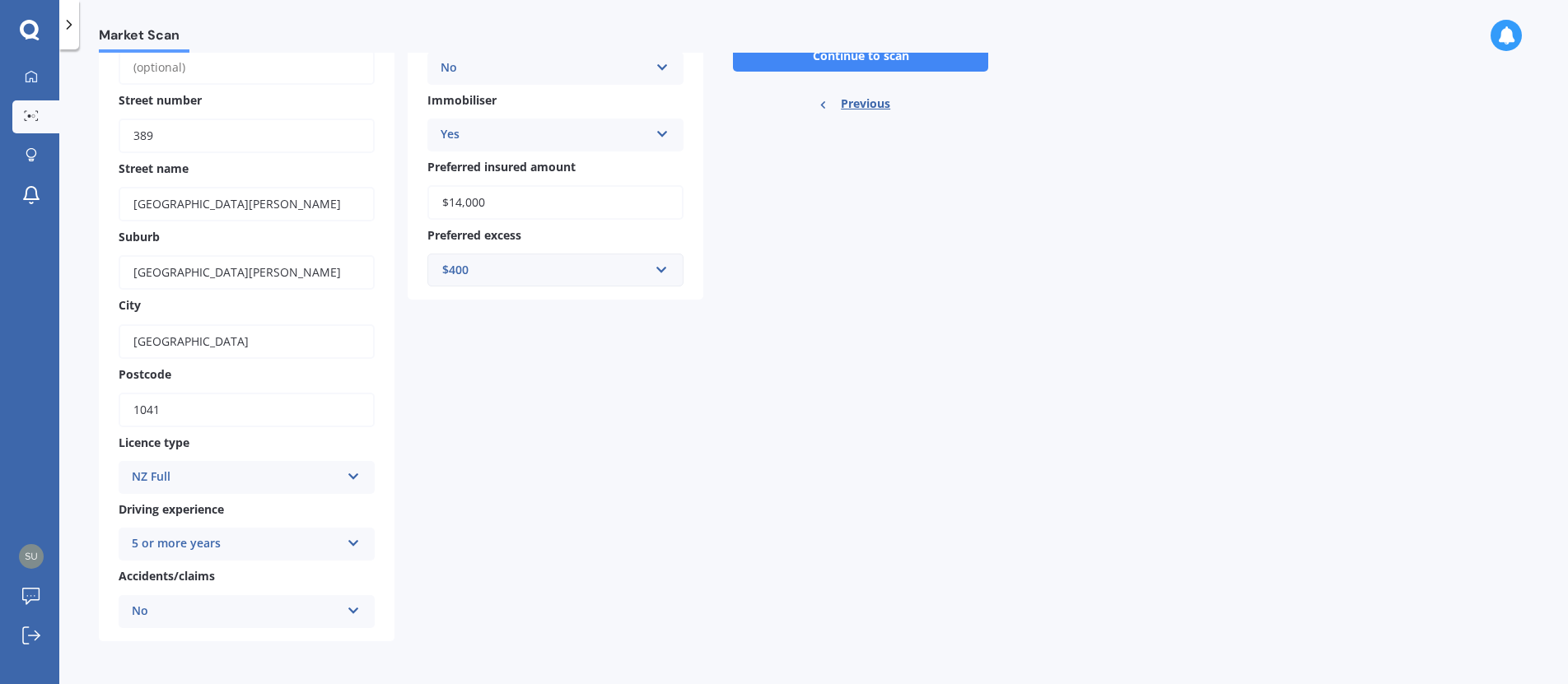
scroll to position [0, 0]
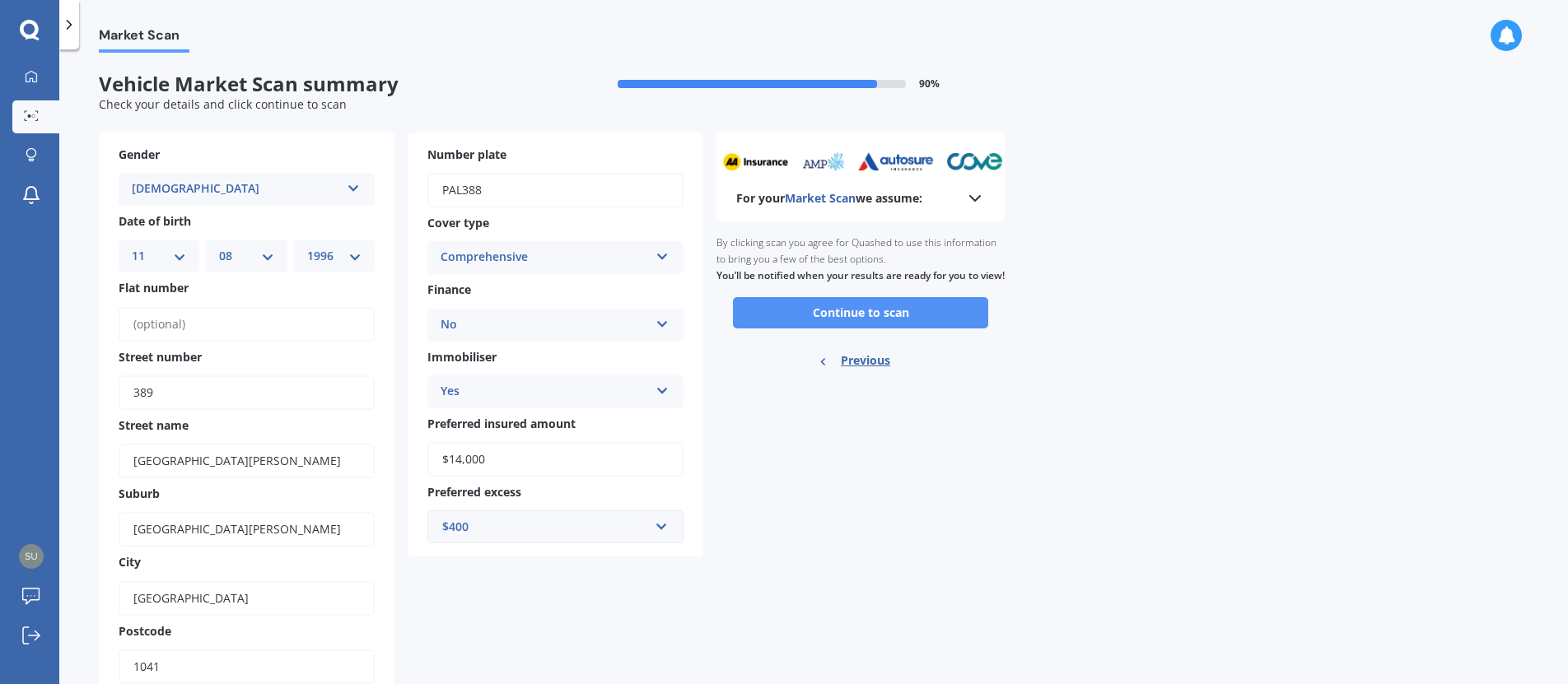
click at [898, 326] on button "Continue to scan" at bounding box center [860, 312] width 255 height 31
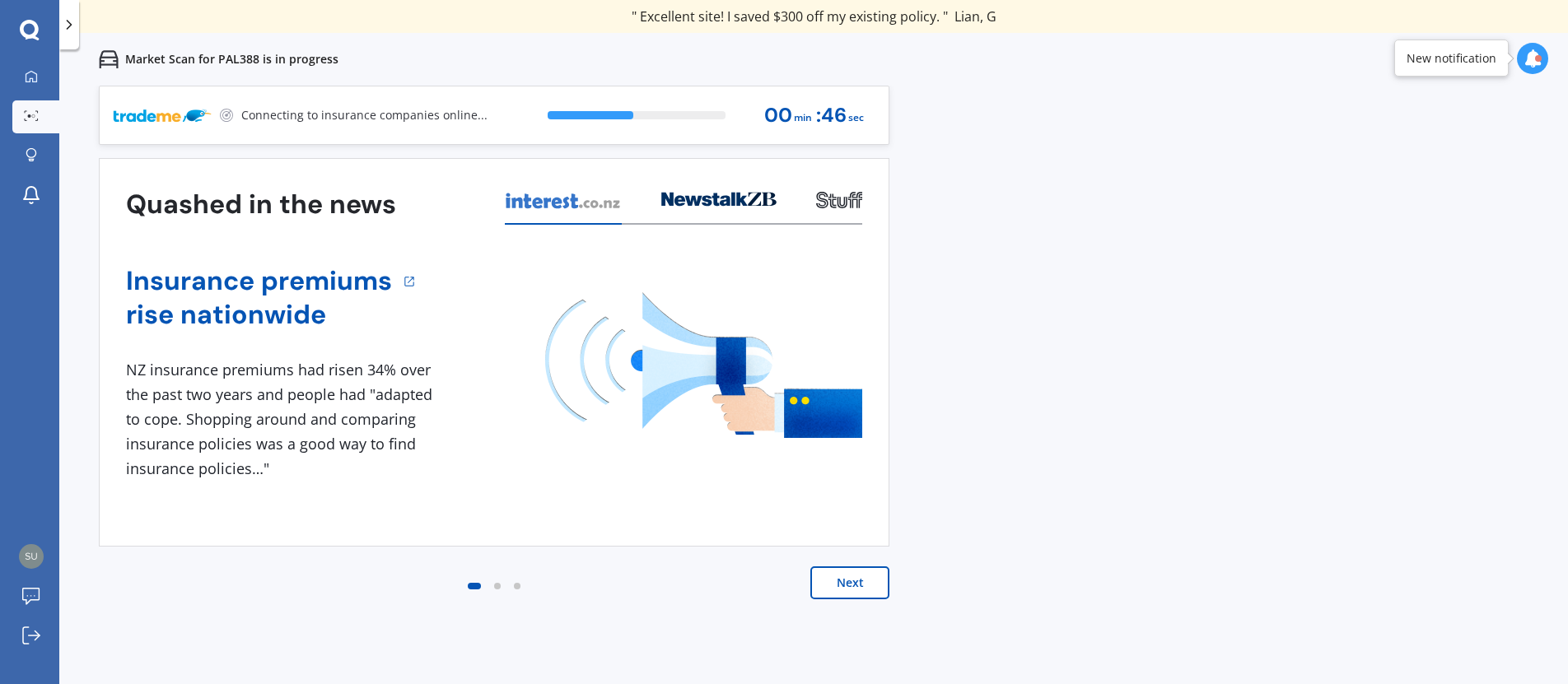
drag, startPoint x: 1222, startPoint y: 286, endPoint x: 1009, endPoint y: 515, distance: 312.7
click at [1009, 515] on div "Previous 80,000+ [DEMOGRAPHIC_DATA] consumers have signed up to shop and save t…" at bounding box center [812, 428] width 1508 height 684
click at [874, 586] on button "Next" at bounding box center [849, 582] width 79 height 33
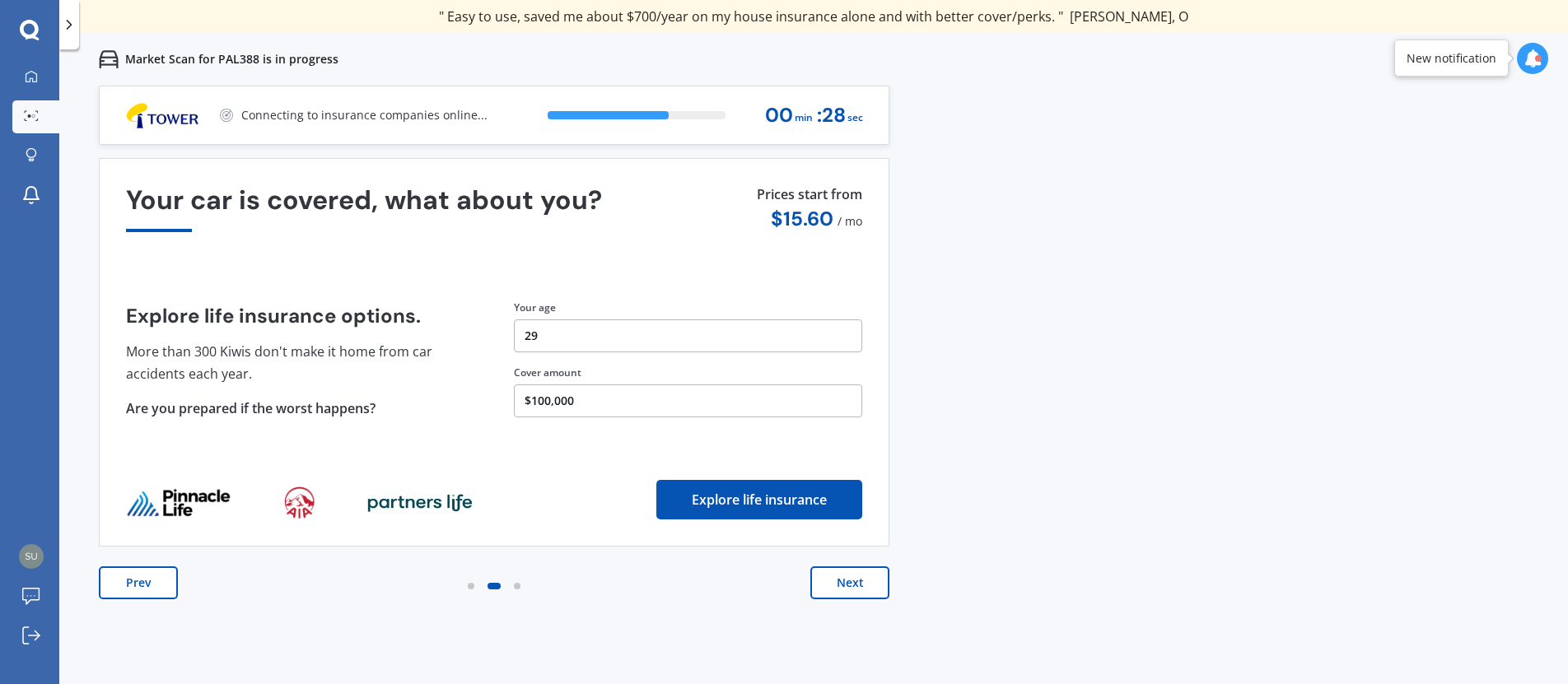
click at [141, 587] on button "Prev" at bounding box center [138, 582] width 79 height 33
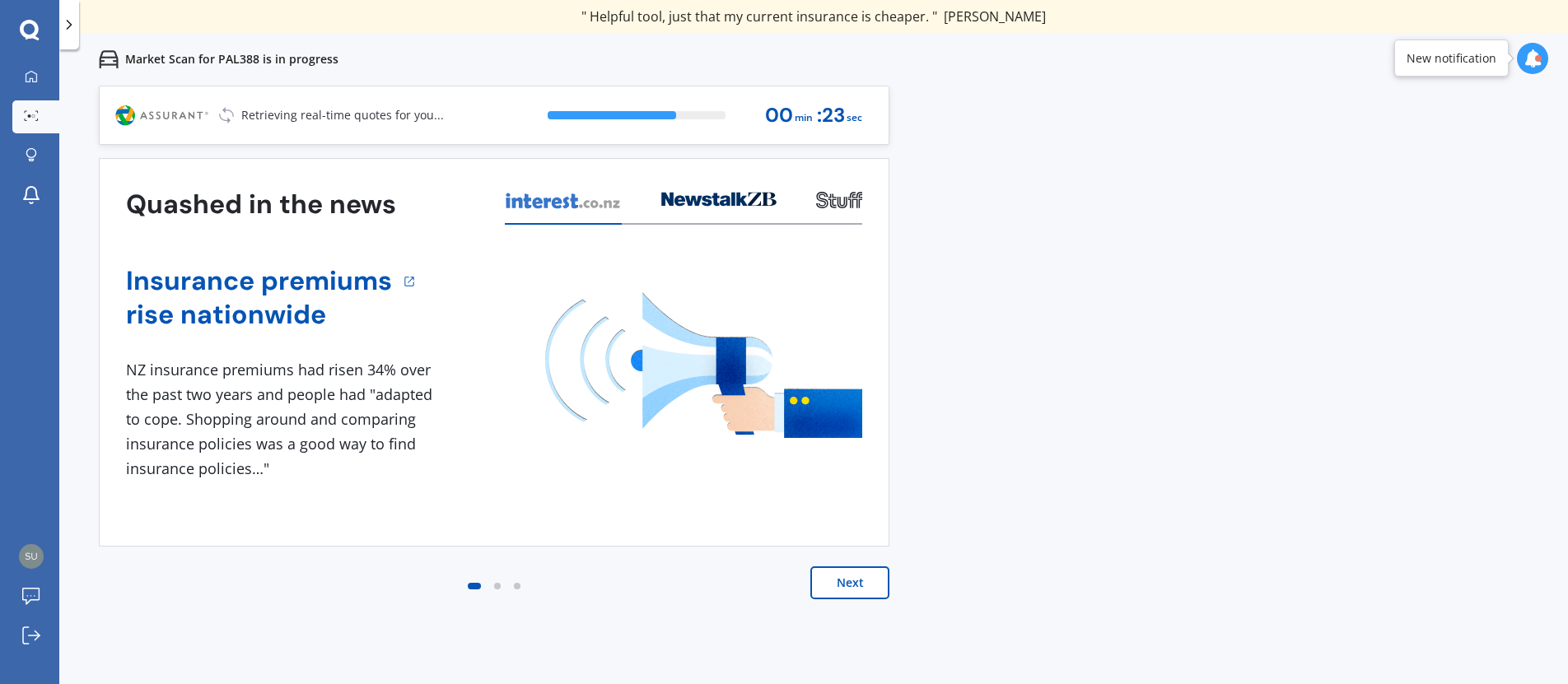
click at [839, 575] on button "Next" at bounding box center [849, 582] width 79 height 33
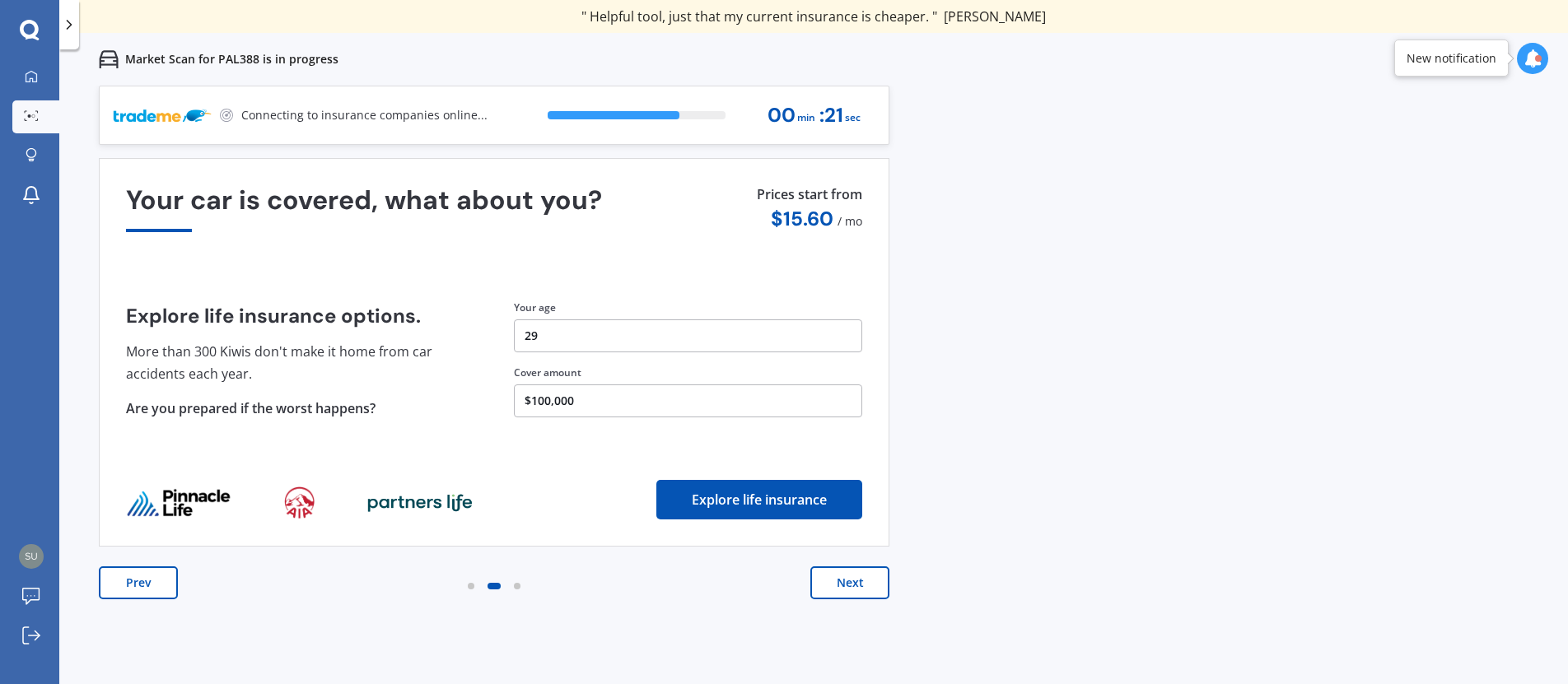
click at [842, 575] on button "Next" at bounding box center [849, 582] width 79 height 33
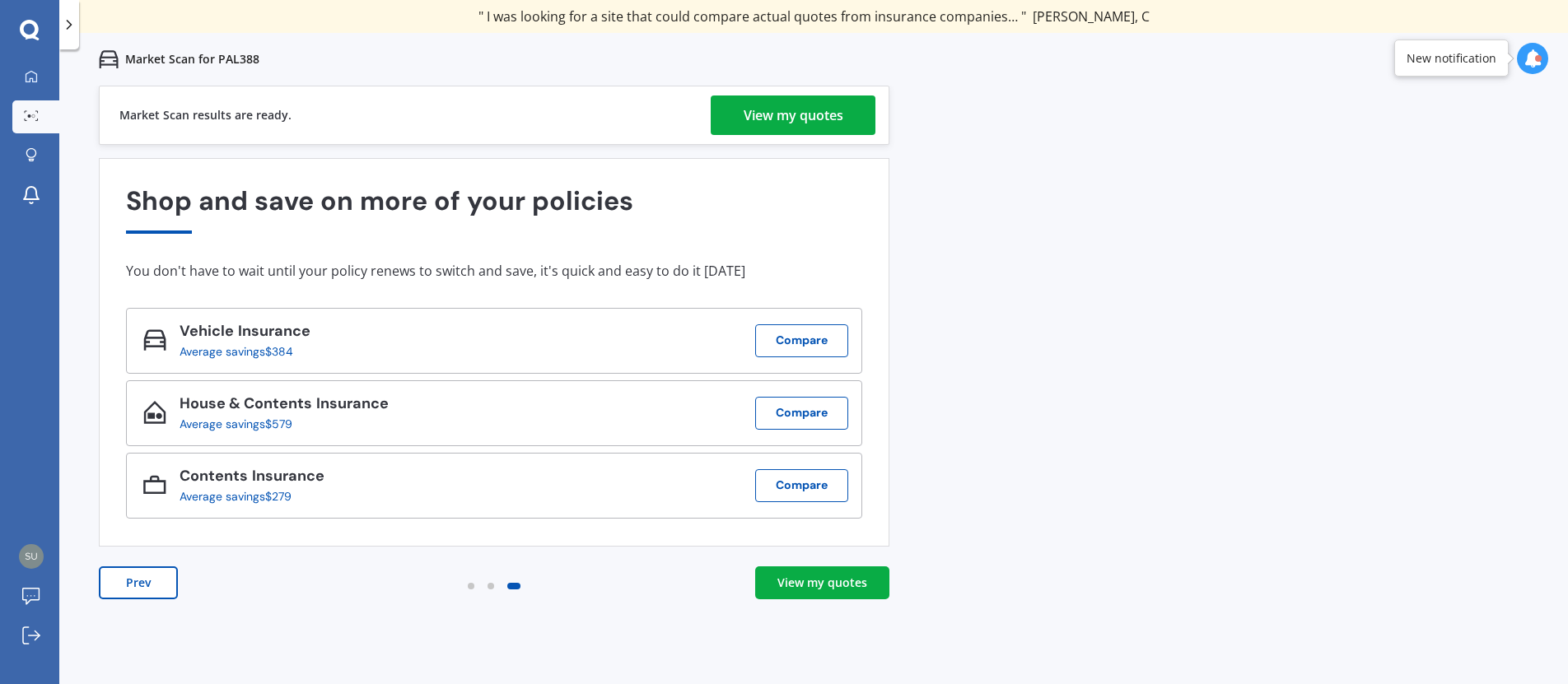
click at [833, 586] on div "View my quotes" at bounding box center [822, 583] width 90 height 17
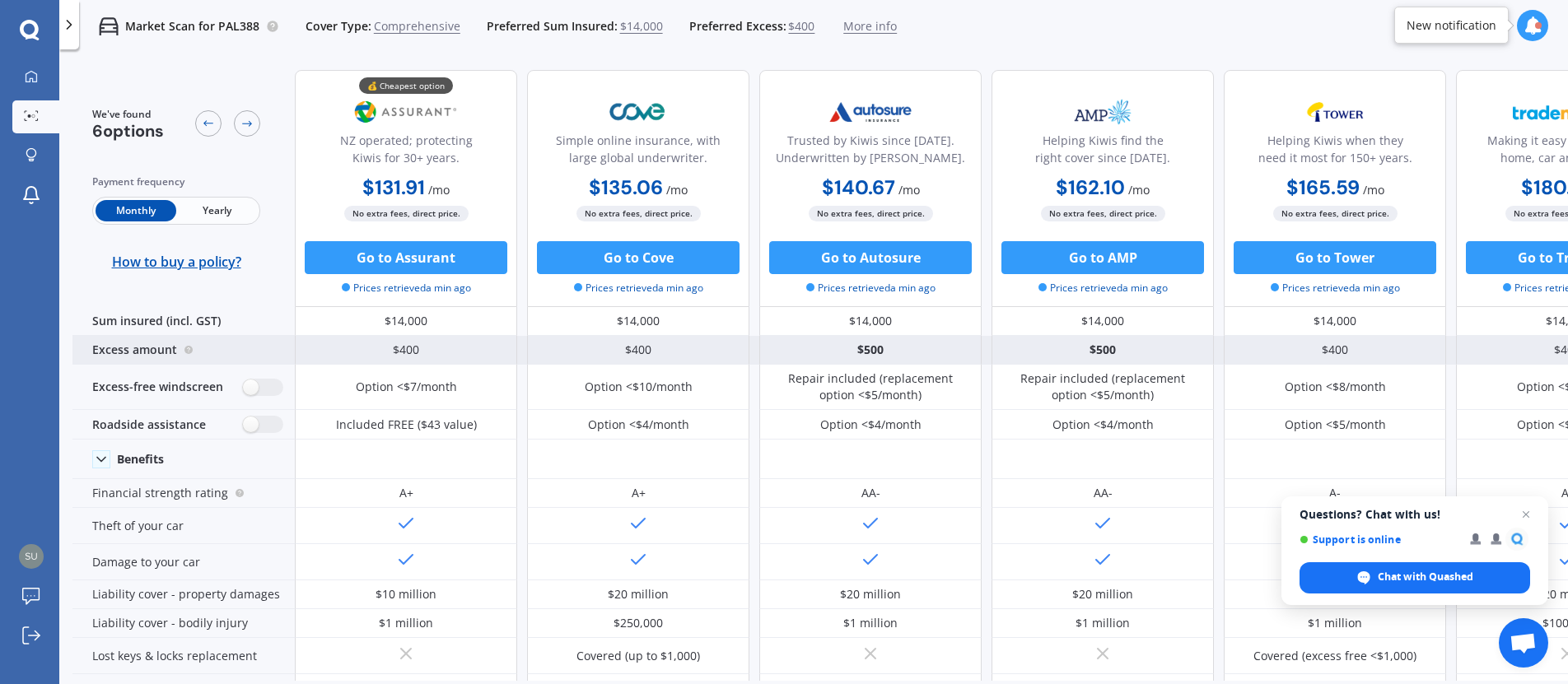
scroll to position [83, 0]
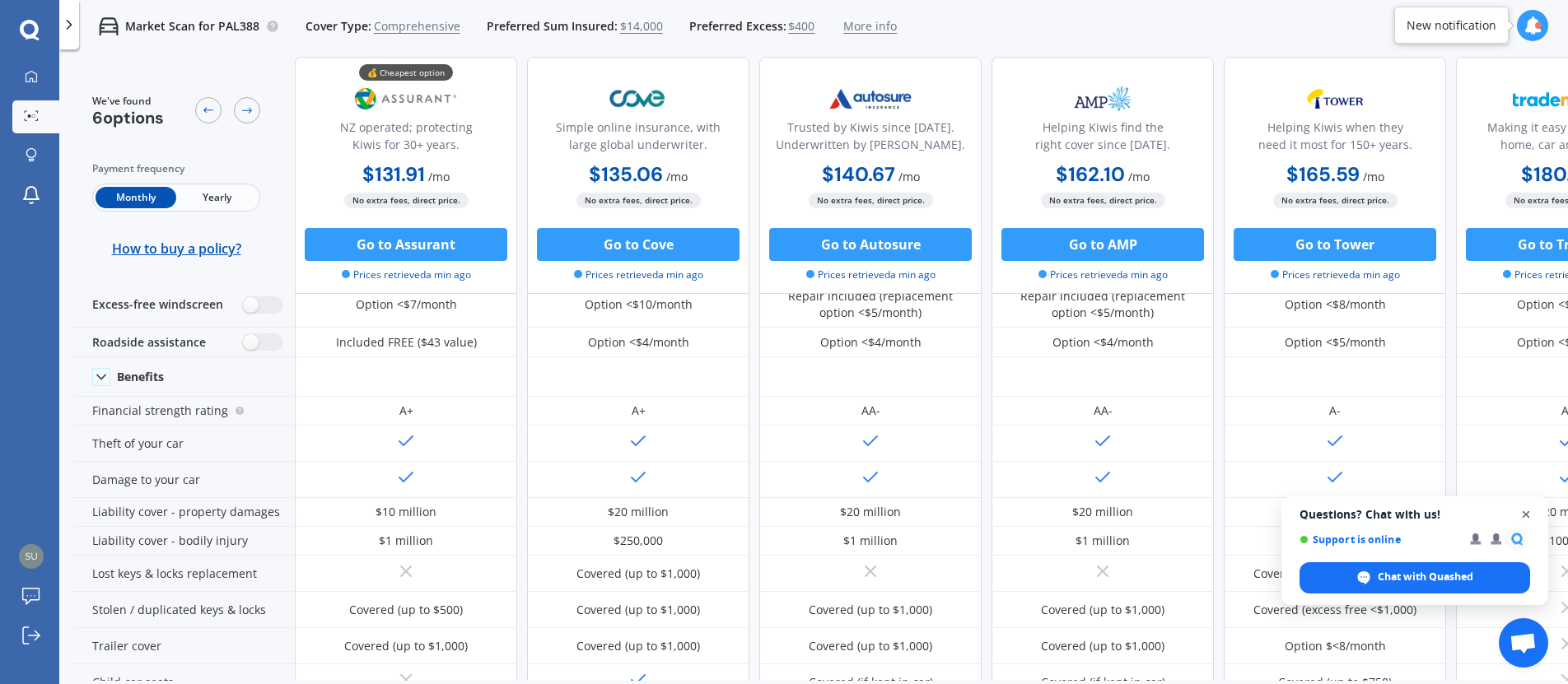
click at [1529, 513] on span "Close chat" at bounding box center [1526, 514] width 21 height 21
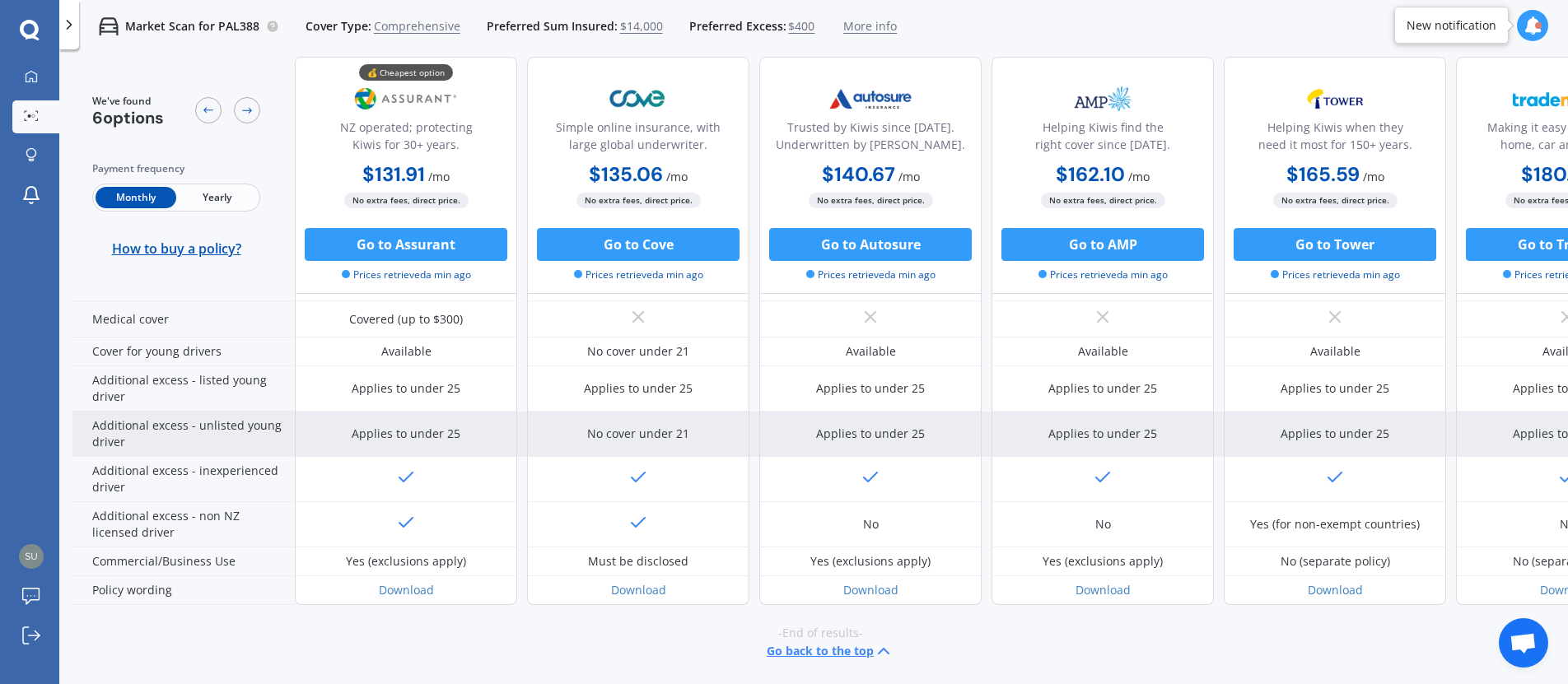
scroll to position [573, 0]
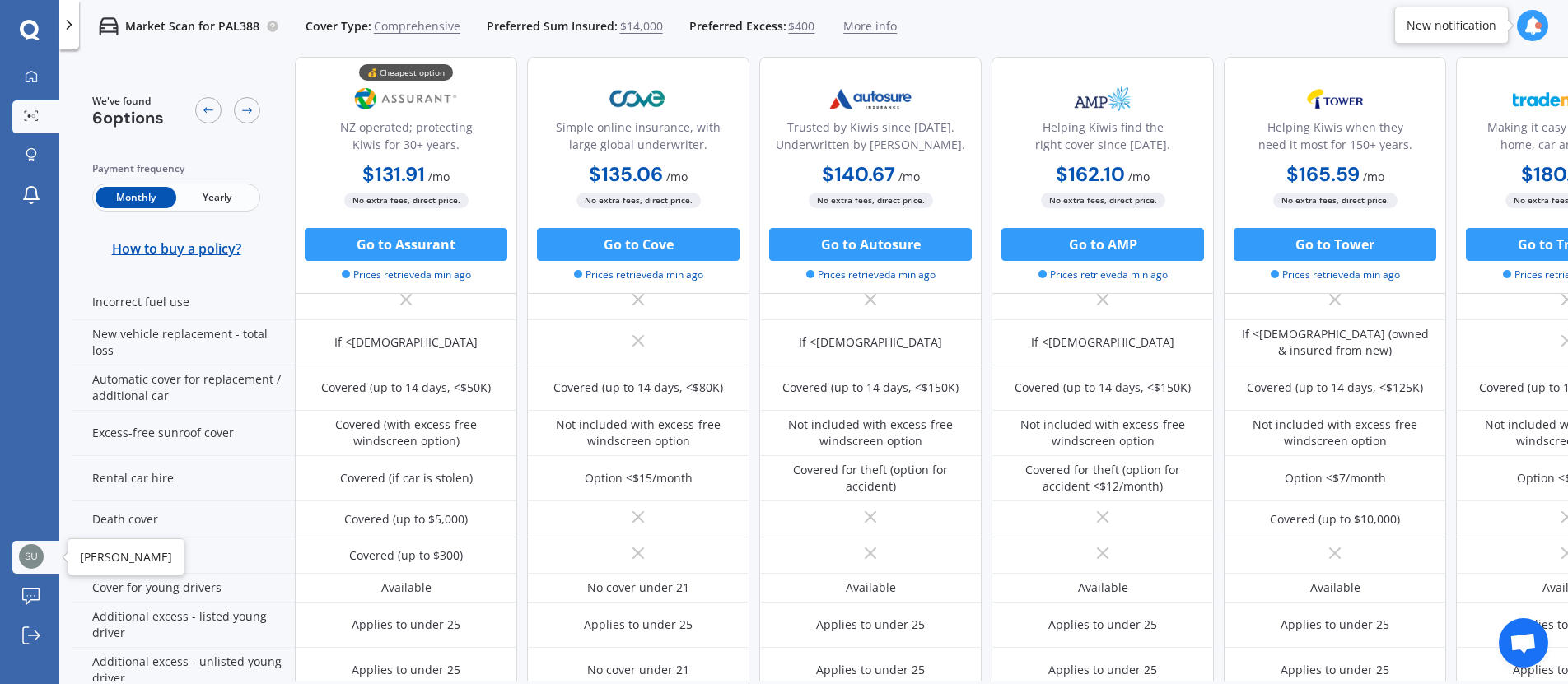
click at [28, 547] on img at bounding box center [31, 556] width 25 height 25
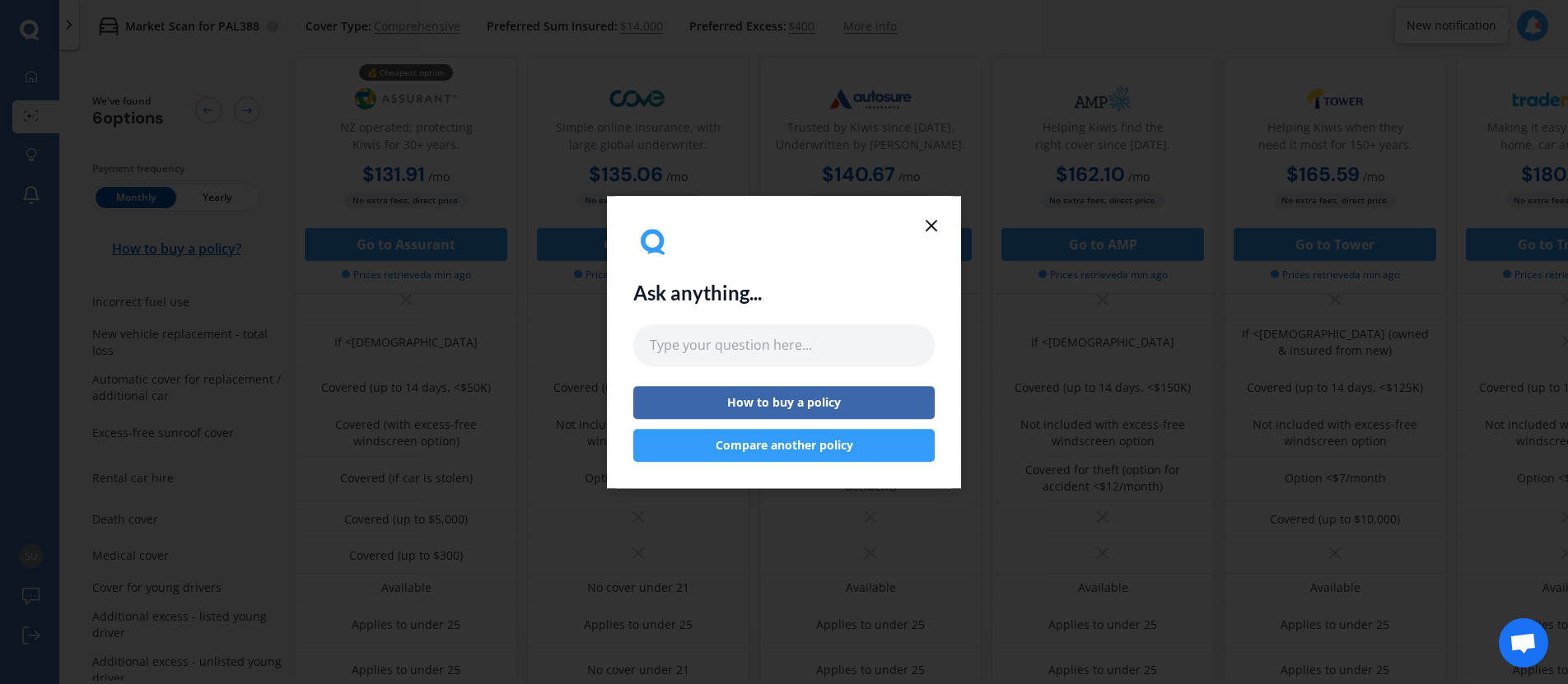
click at [943, 210] on div "Ask anything... How to buy a policy Compare another policy" at bounding box center [784, 342] width 354 height 292
click at [930, 213] on div "Ask anything... How to buy a policy Compare another policy" at bounding box center [784, 342] width 354 height 292
click at [932, 234] on icon at bounding box center [931, 225] width 20 height 20
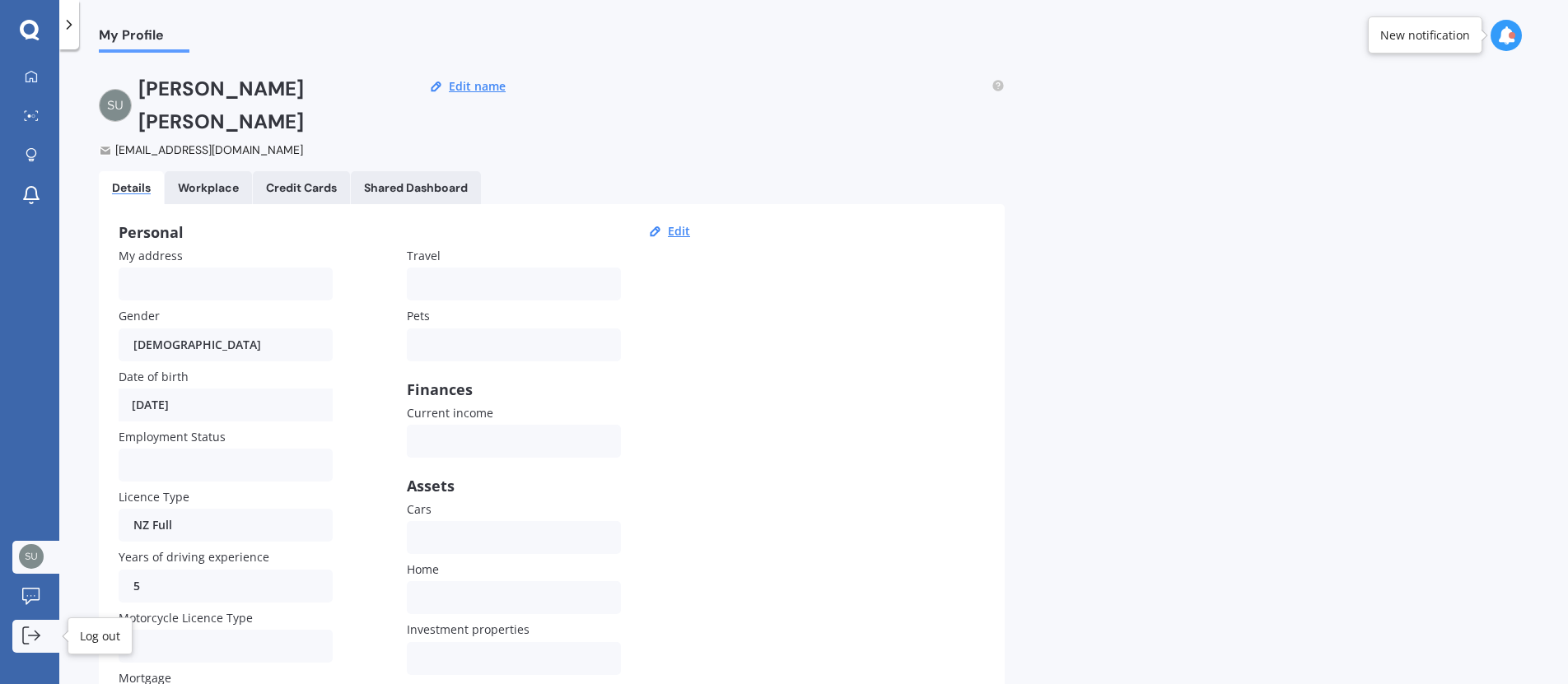
click at [31, 642] on icon at bounding box center [31, 636] width 18 height 18
